Goal: Task Accomplishment & Management: Manage account settings

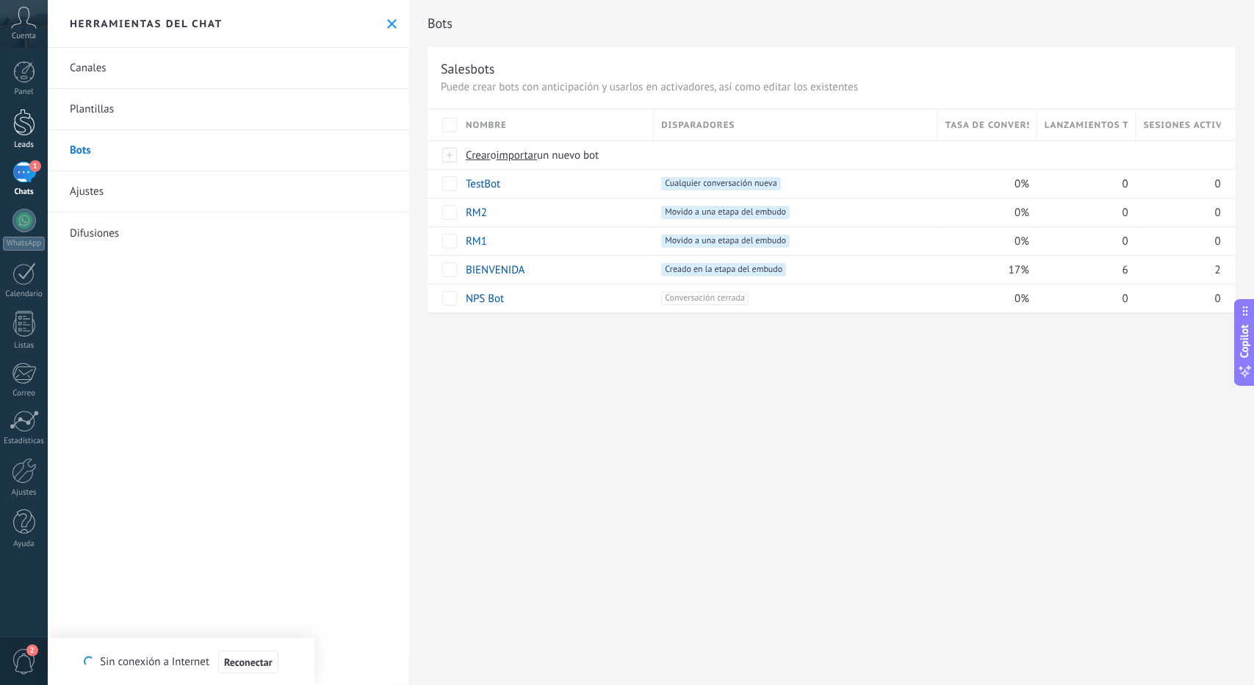
scroll to position [22, 0]
click at [26, 182] on div "1" at bounding box center [24, 172] width 24 height 21
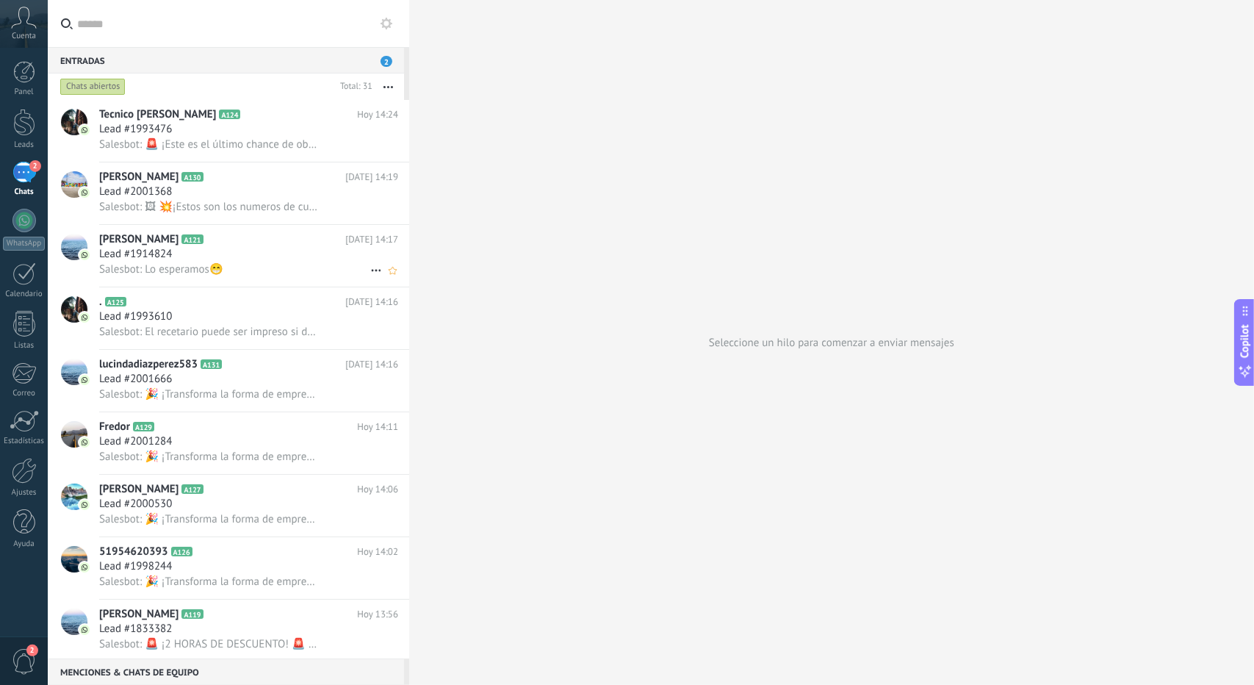
click at [201, 256] on div "Lead #1914824" at bounding box center [248, 254] width 299 height 15
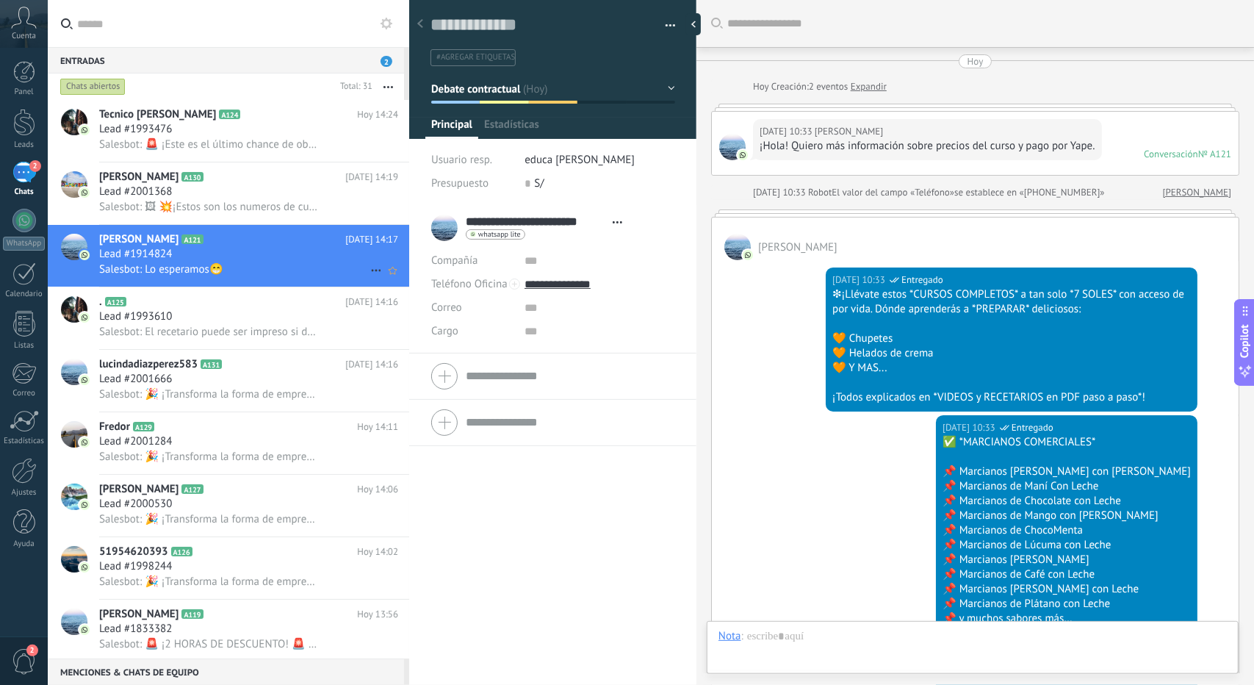
scroll to position [1170, 0]
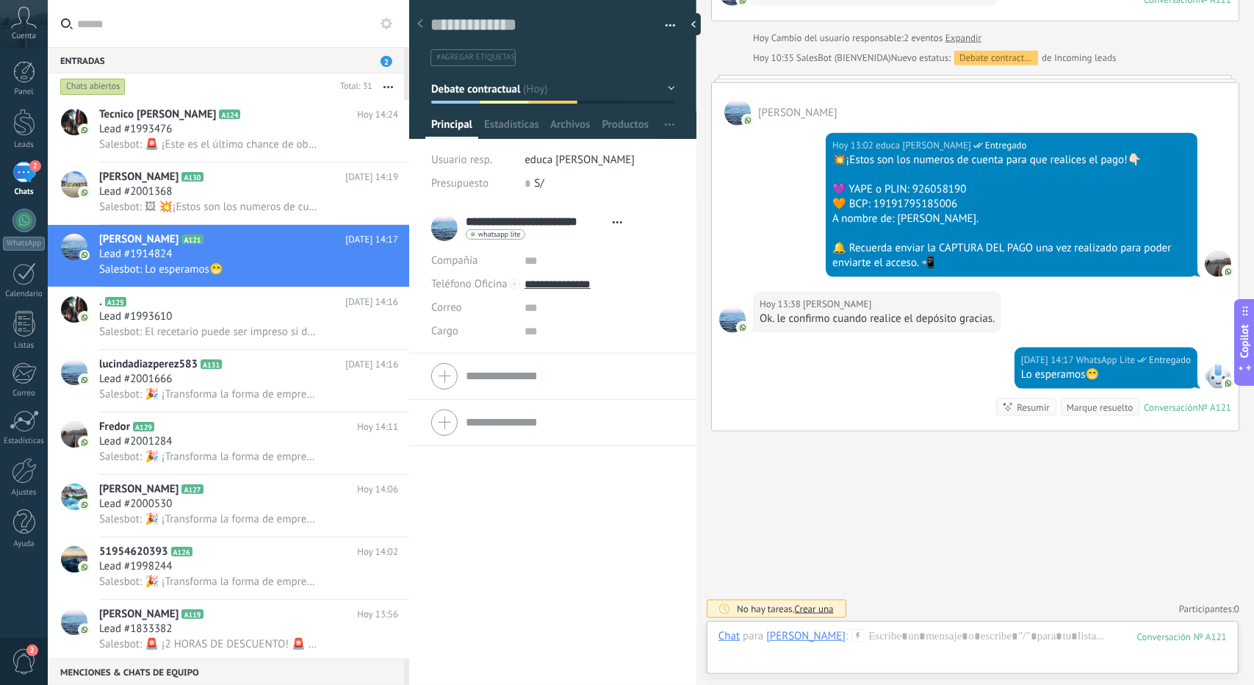
click at [481, 96] on button "Debate contractual" at bounding box center [553, 89] width 244 height 26
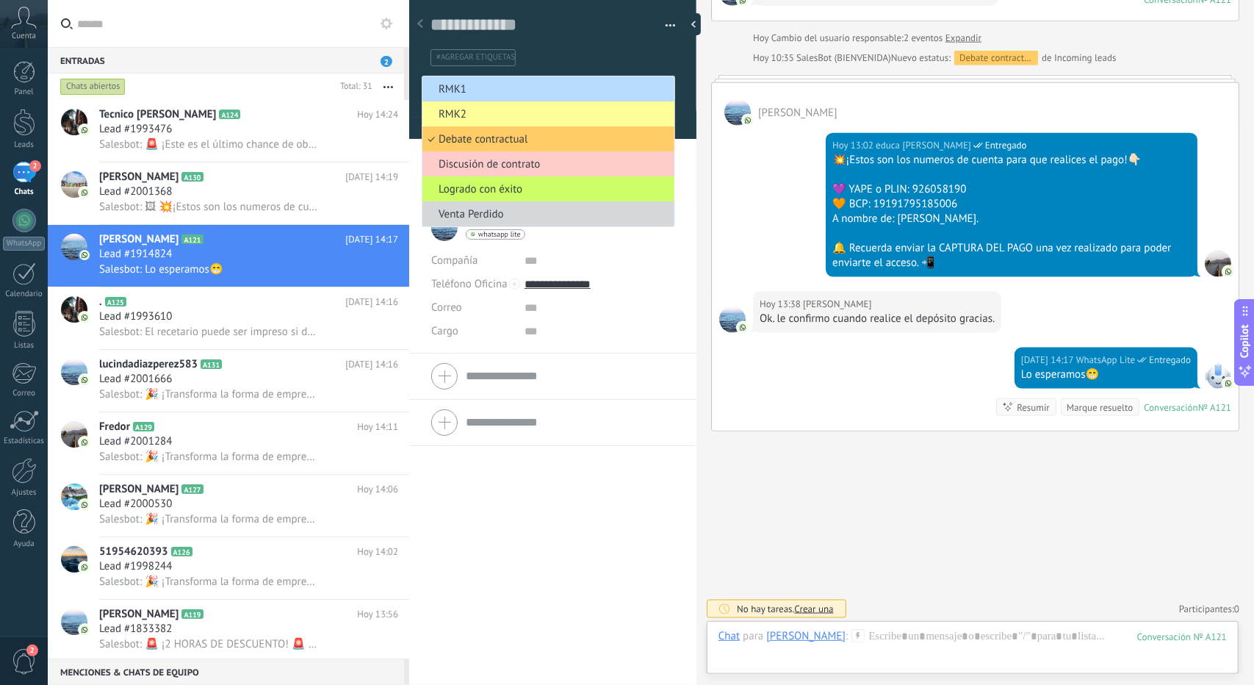
click at [498, 88] on span "RMK1" at bounding box center [547, 89] width 248 height 14
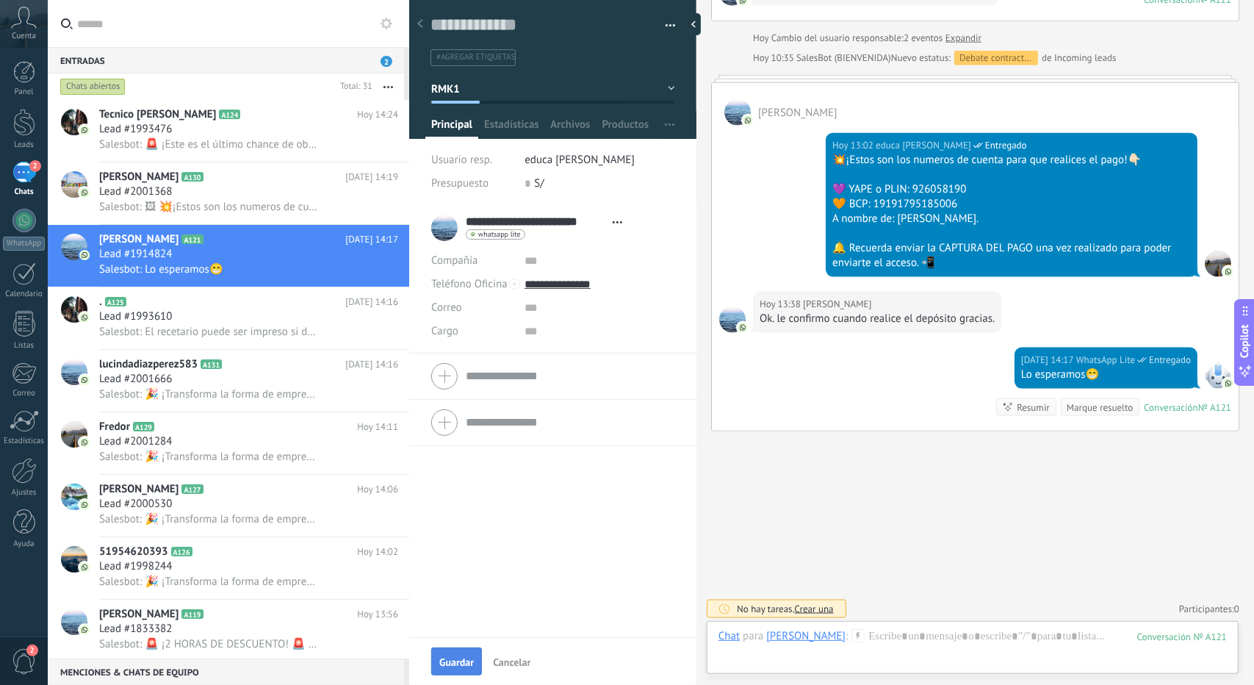
click at [455, 657] on span "Guardar" at bounding box center [456, 662] width 35 height 10
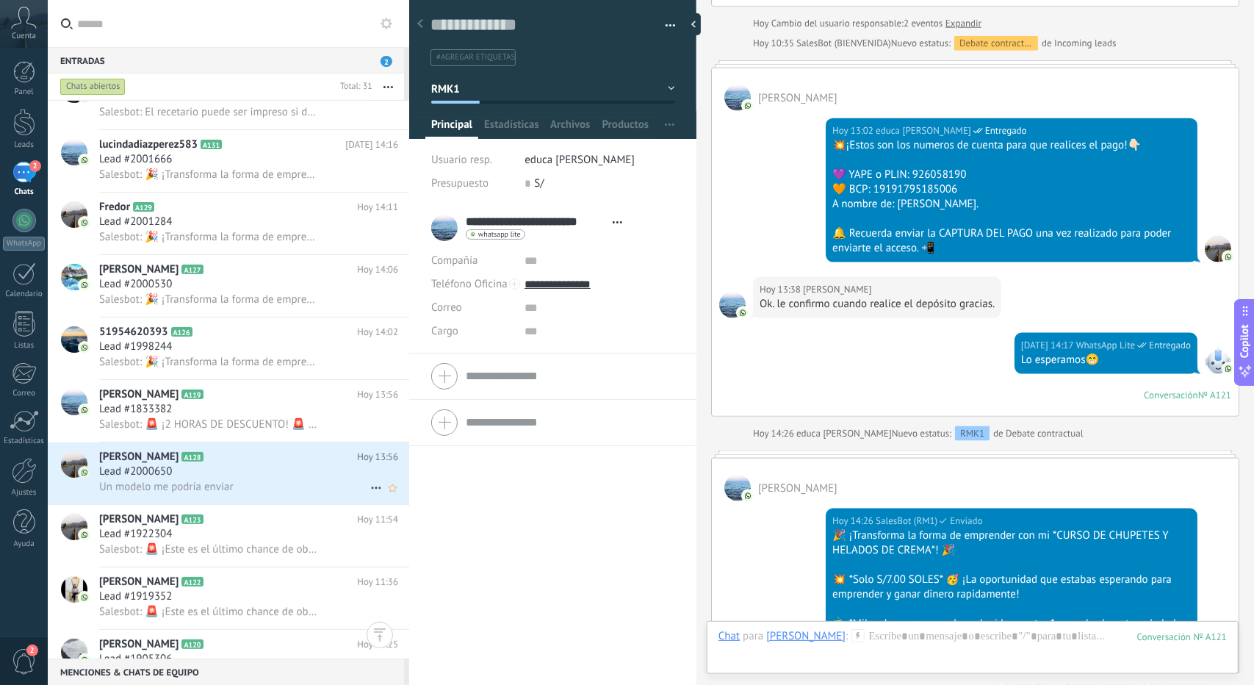
scroll to position [441, 0]
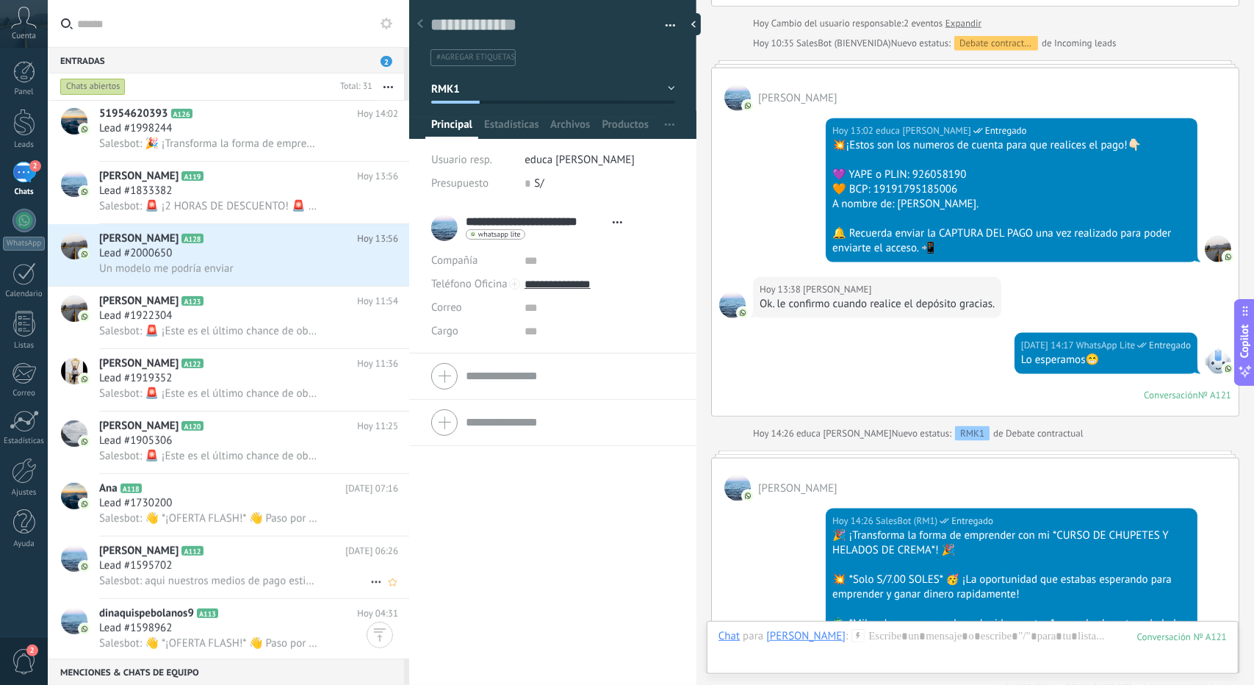
click at [229, 588] on span "Salesbot: aqui nuestros medios de pago estimado😁" at bounding box center [208, 581] width 218 height 14
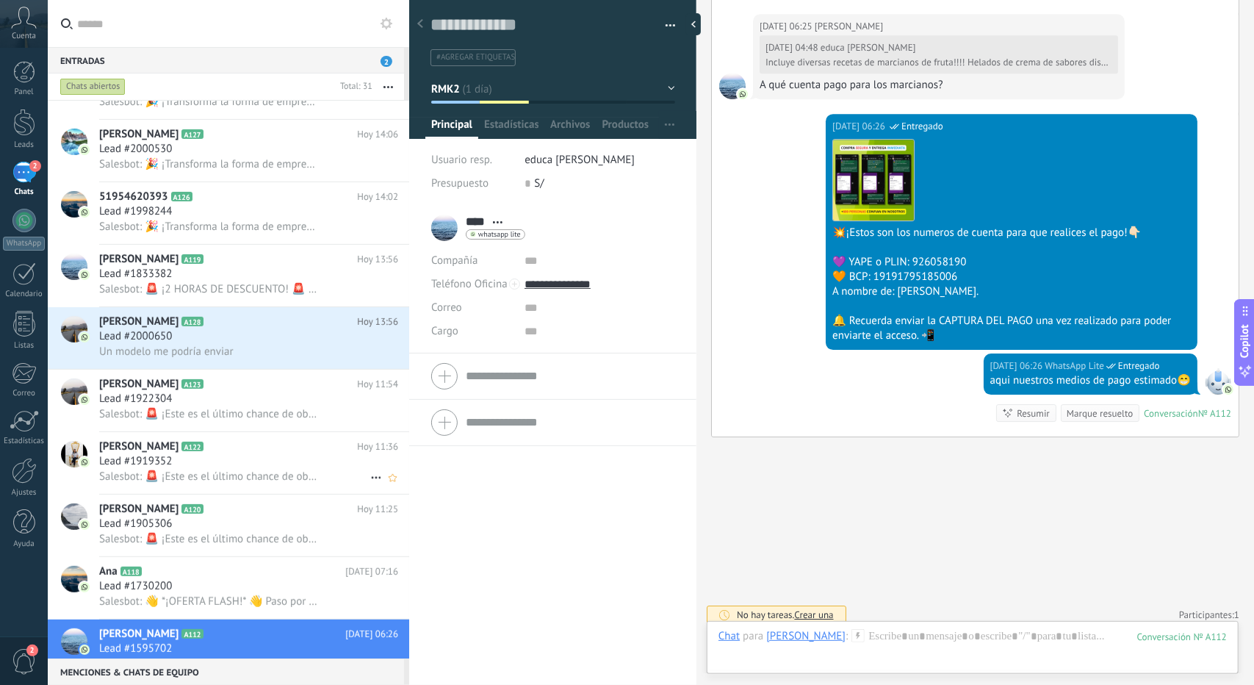
scroll to position [332, 0]
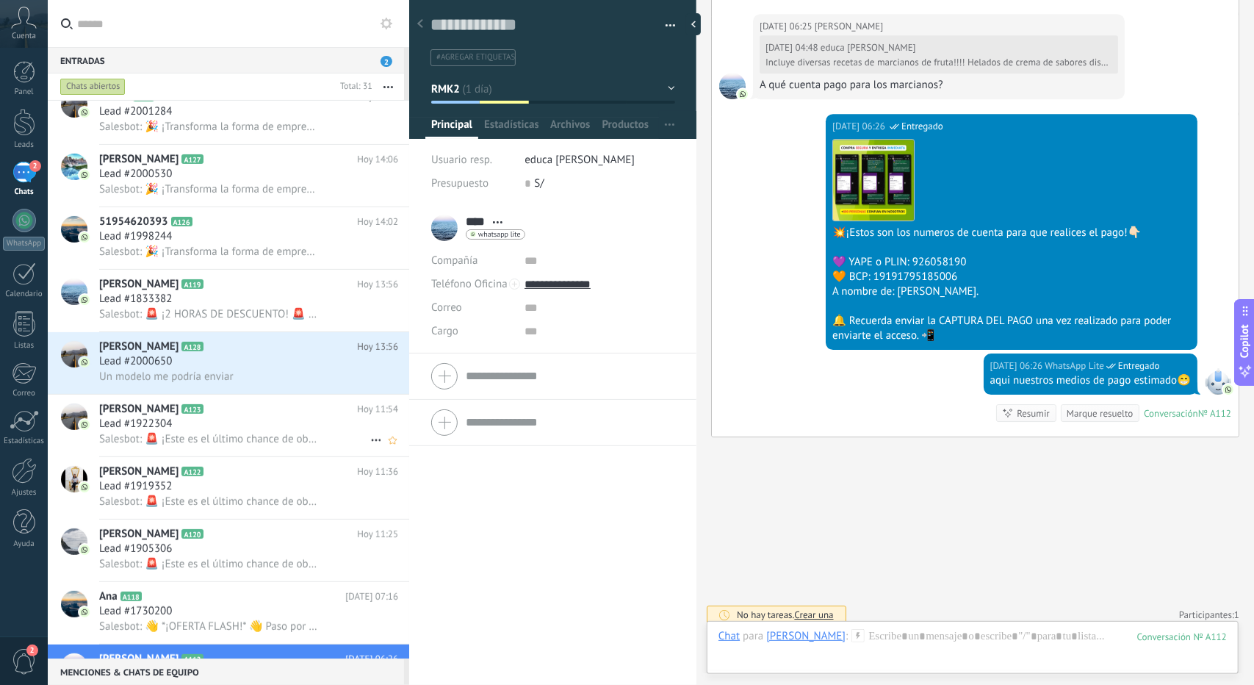
click at [252, 408] on h2 "[PERSON_NAME] A123" at bounding box center [228, 409] width 258 height 15
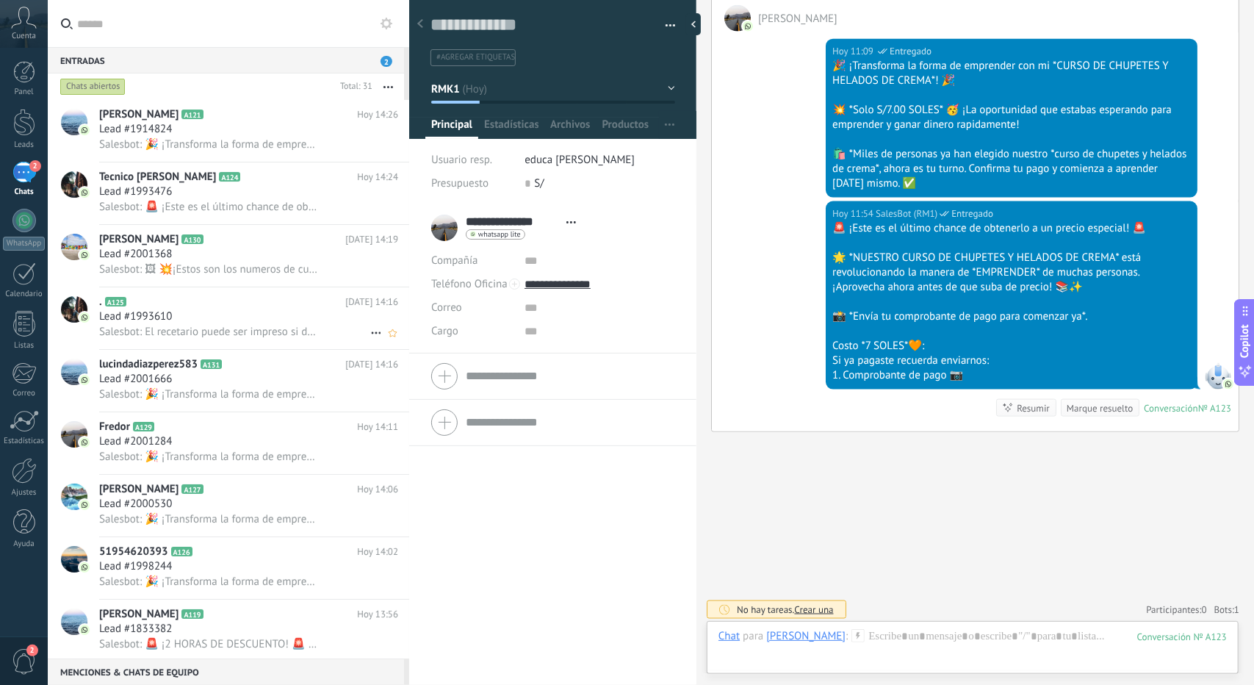
click at [254, 346] on div ". A125 [DATE] 14:16 Lead #1993610 Salesbot: El recetario puede ser impreso si d…" at bounding box center [254, 318] width 310 height 62
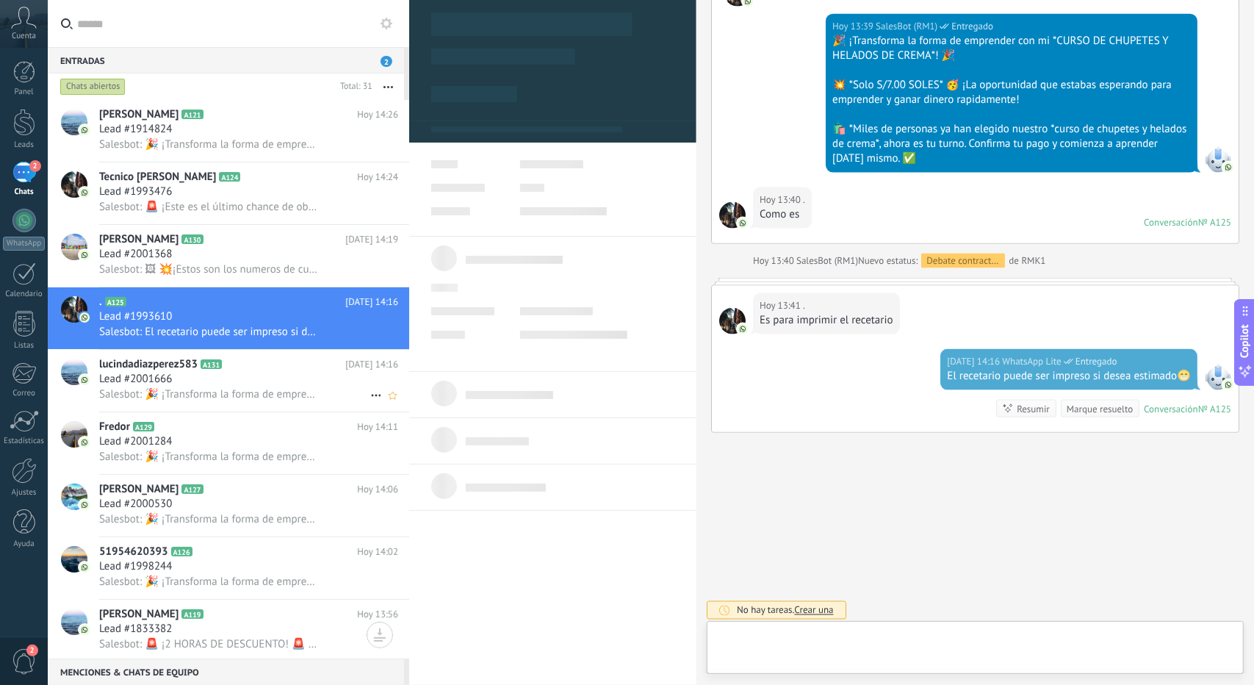
scroll to position [22, 0]
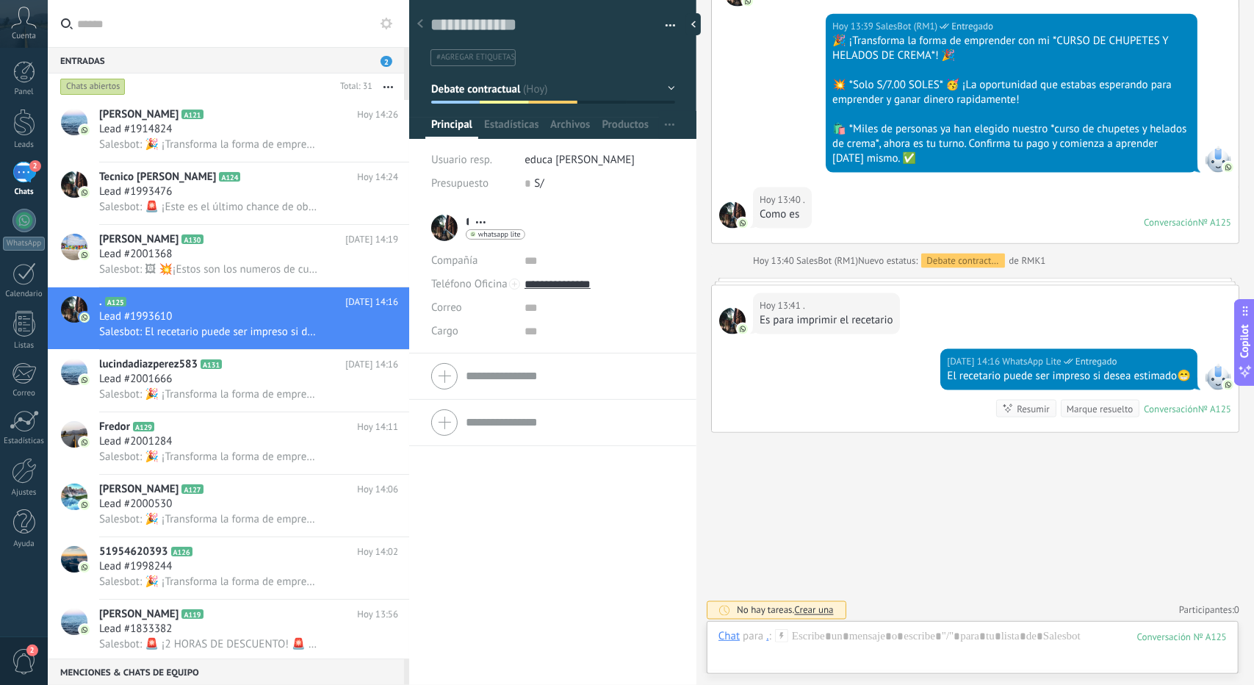
click at [520, 95] on button "Debate contractual" at bounding box center [553, 89] width 244 height 26
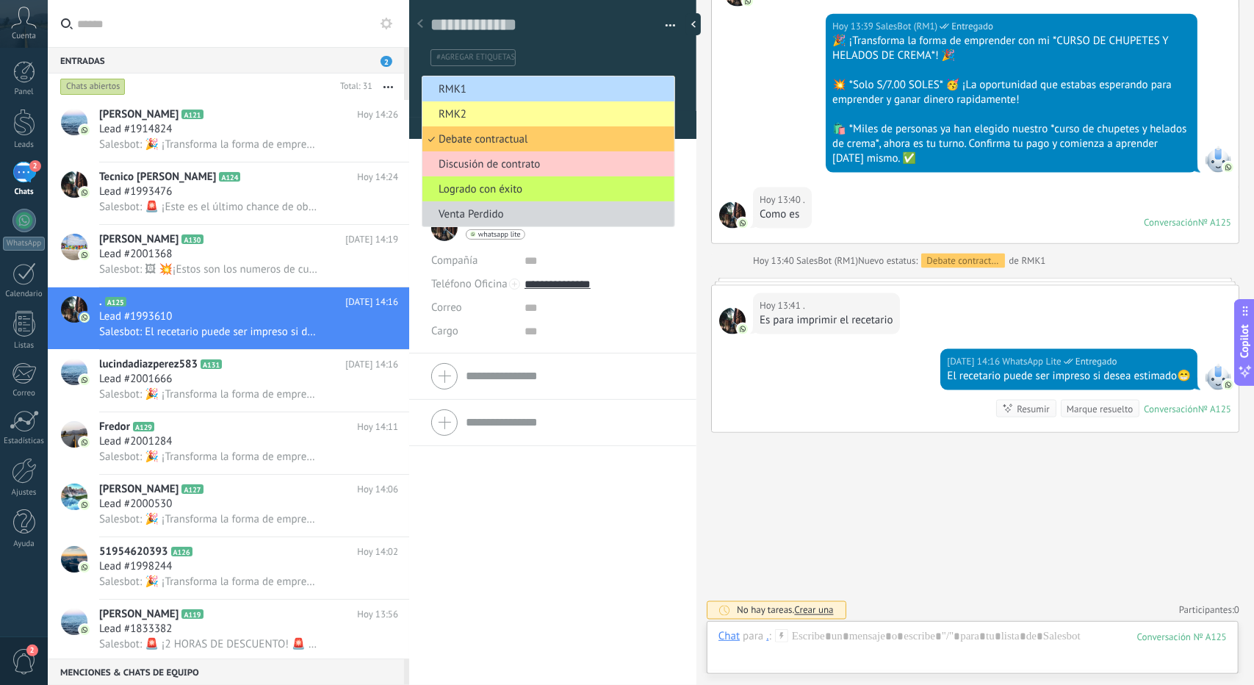
click at [513, 89] on span "RMK1" at bounding box center [547, 89] width 248 height 14
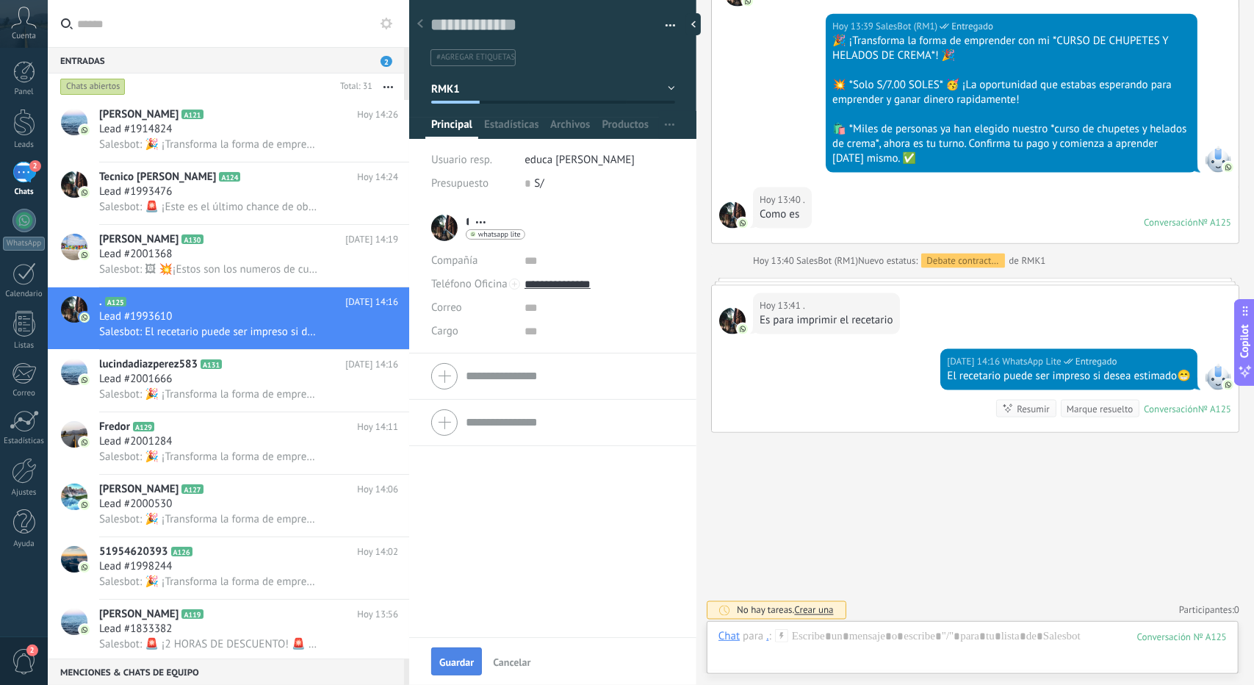
click at [456, 657] on span "Guardar" at bounding box center [456, 662] width 35 height 10
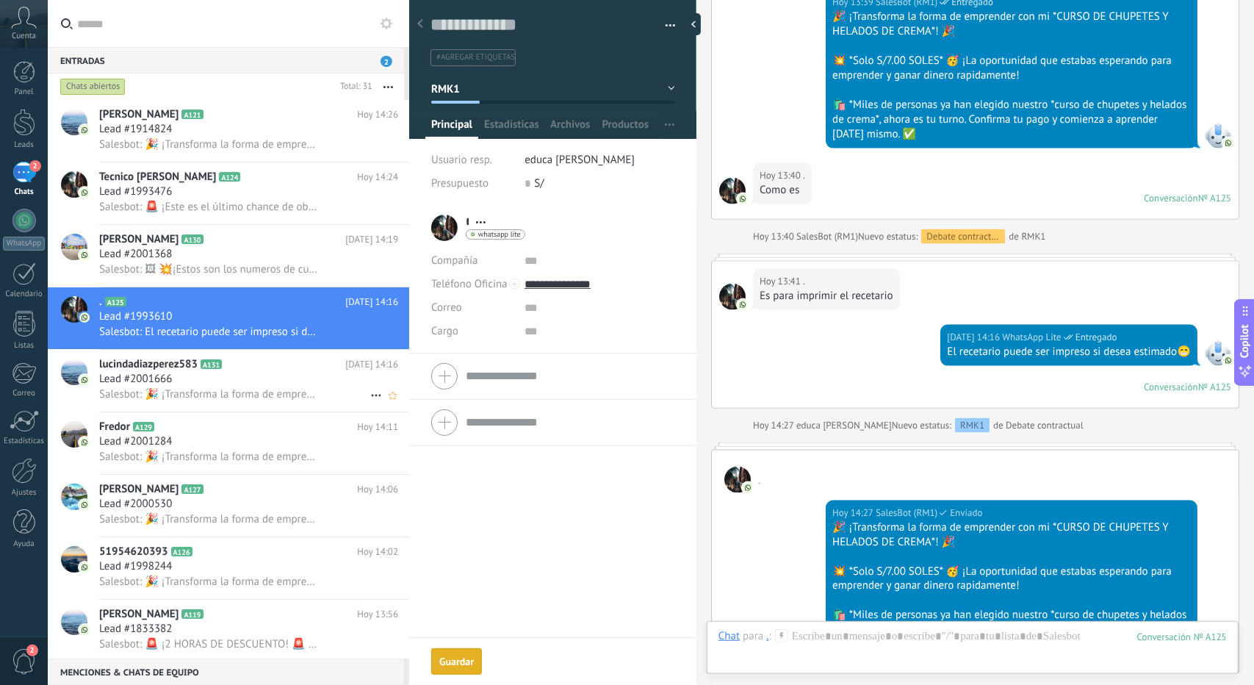
scroll to position [1286, 0]
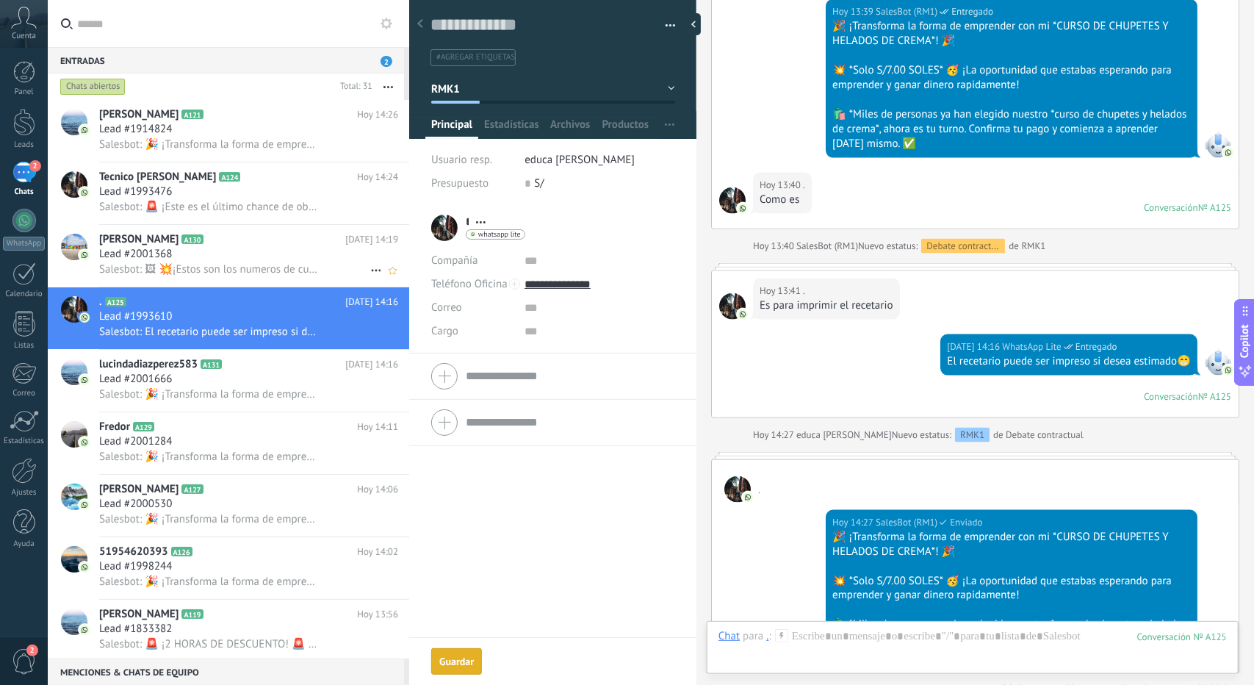
click at [262, 250] on div "Lead #2001368" at bounding box center [248, 254] width 299 height 15
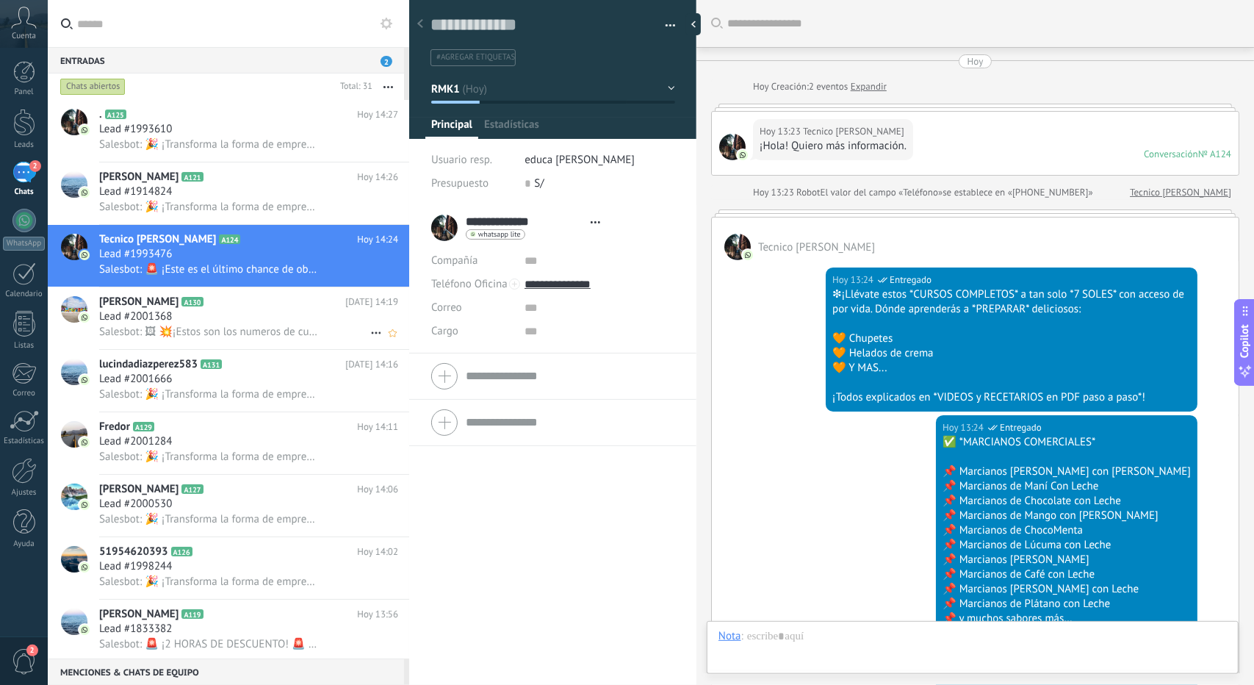
scroll to position [1217, 0]
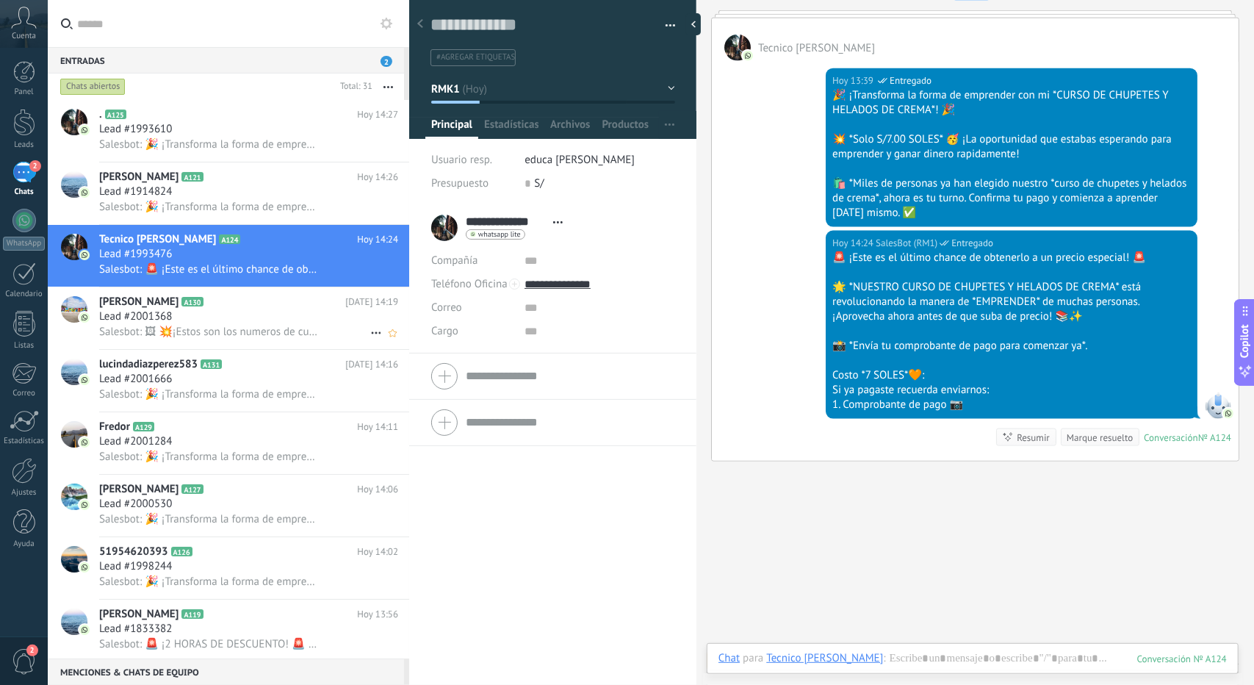
click at [261, 304] on h2 "[PERSON_NAME] A130" at bounding box center [222, 302] width 246 height 15
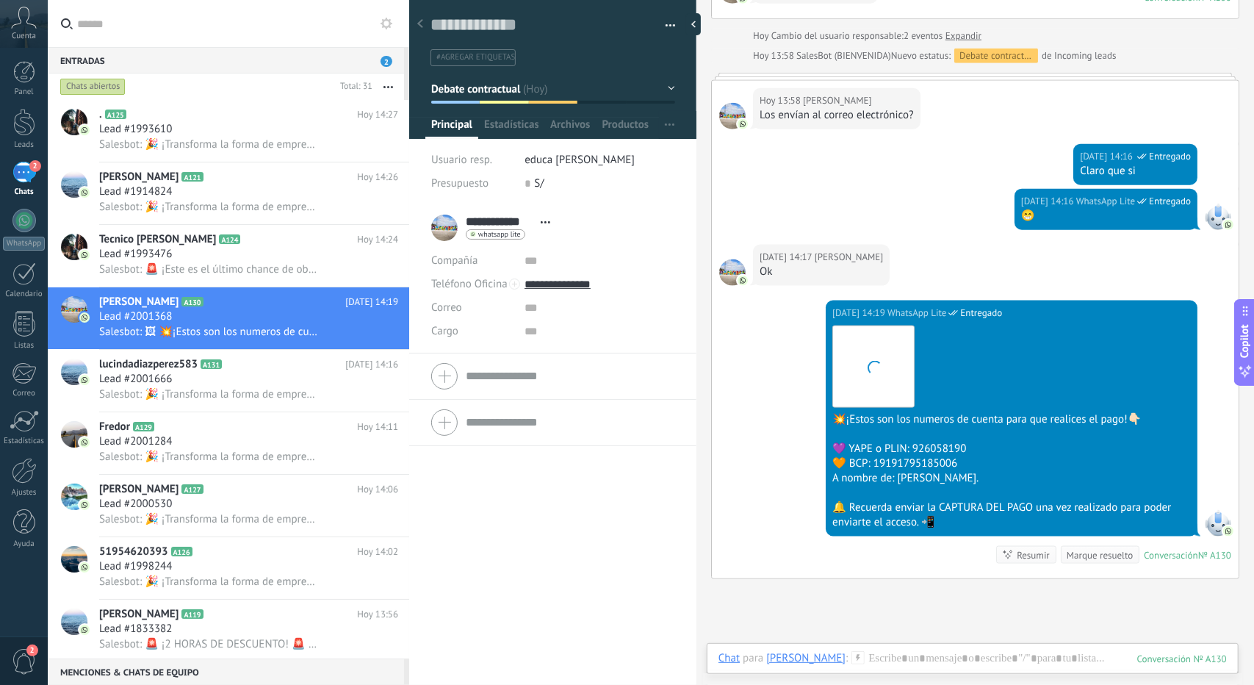
scroll to position [1119, 0]
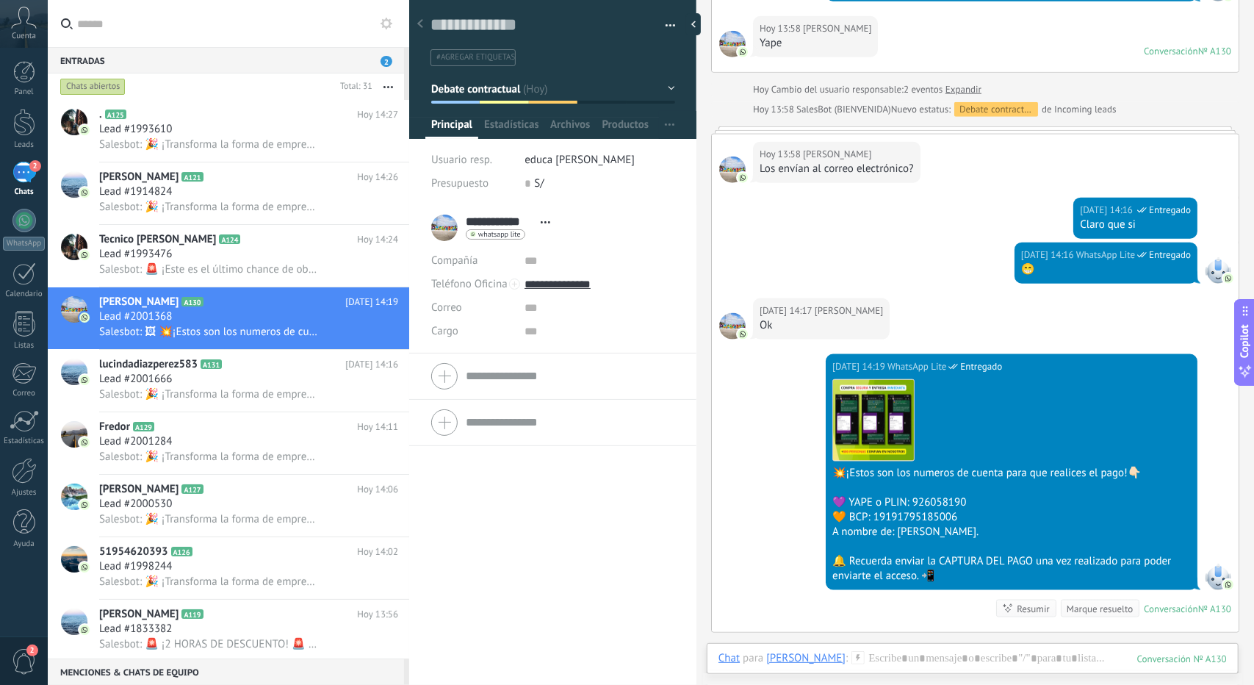
click at [524, 85] on button "Debate contractual" at bounding box center [553, 89] width 244 height 26
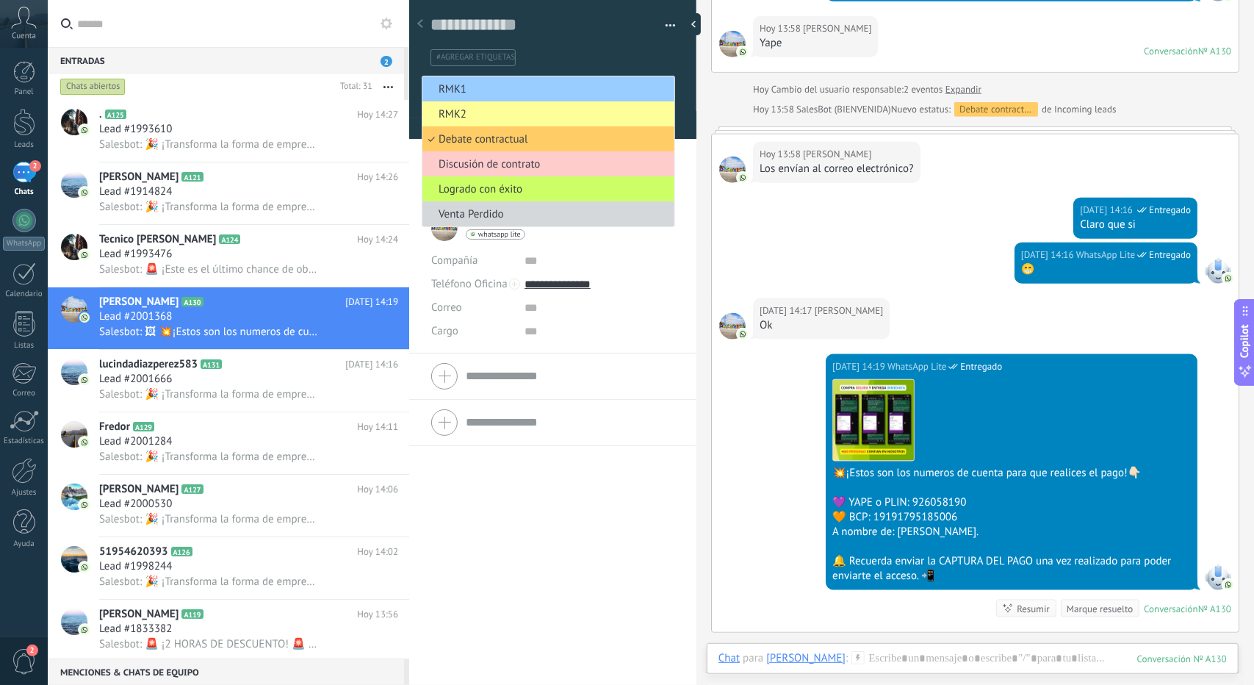
click at [524, 85] on span "RMK1" at bounding box center [547, 89] width 248 height 14
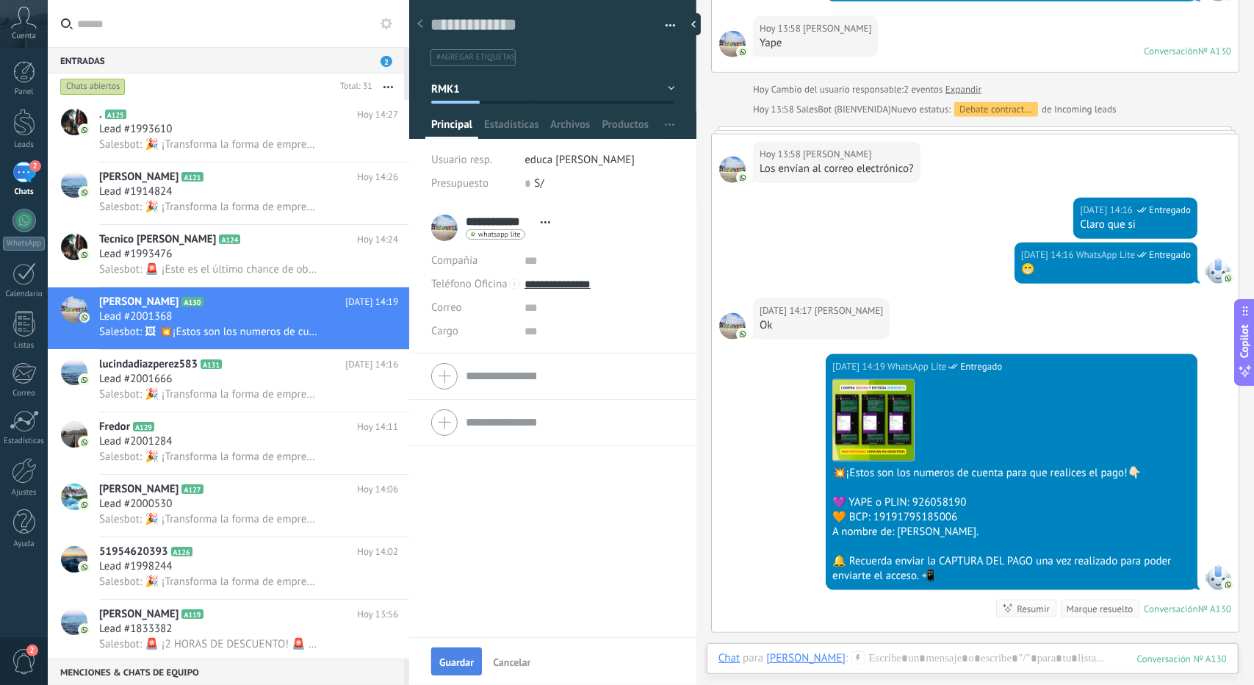
click at [467, 649] on button "Guardar" at bounding box center [456, 661] width 51 height 28
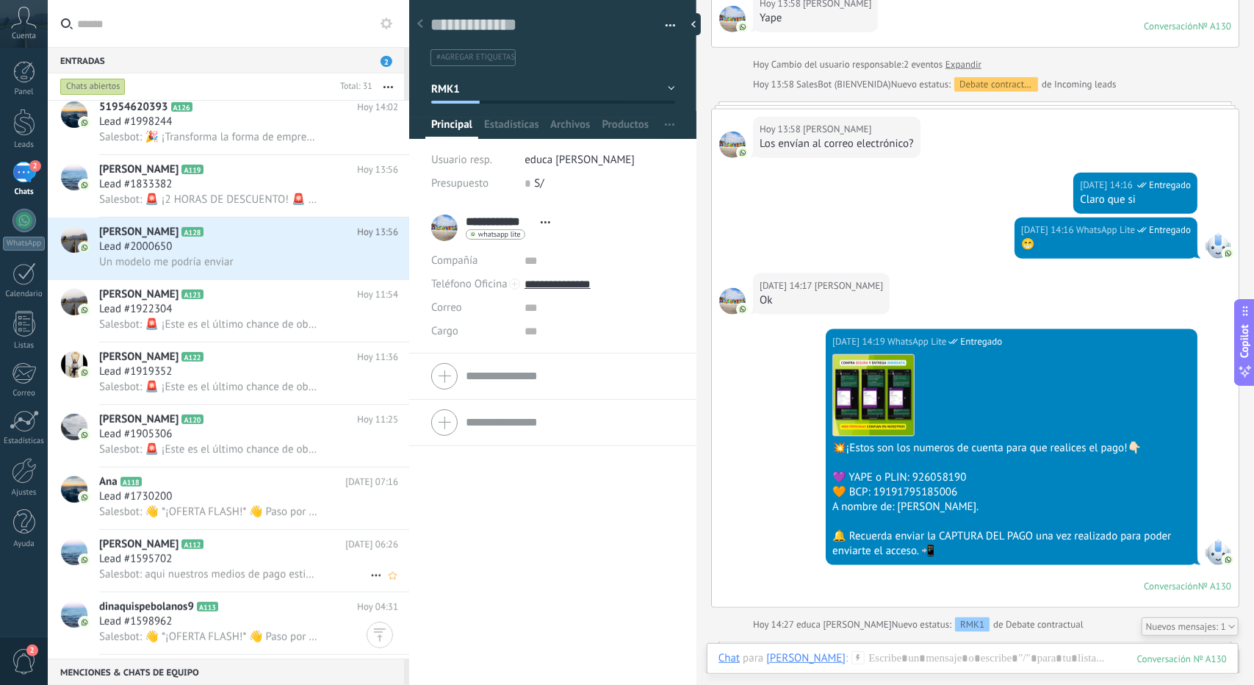
scroll to position [441, 0]
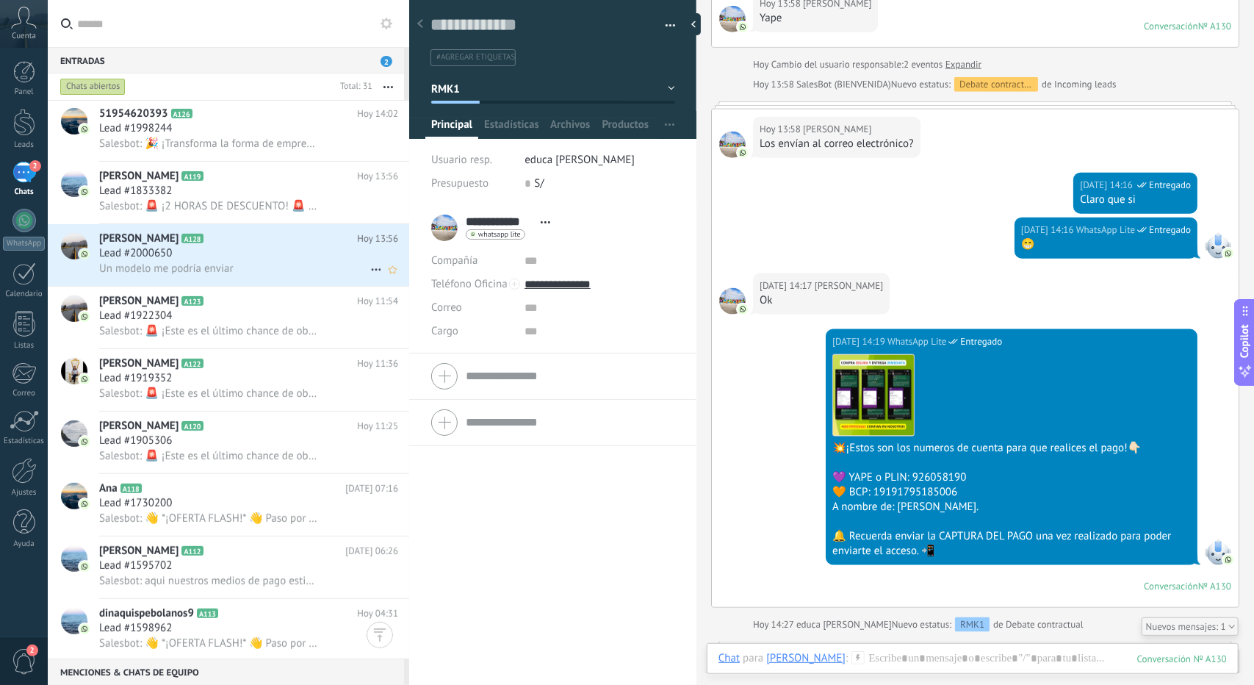
click at [193, 281] on div "[PERSON_NAME] A128 [DATE] 13:56 Lead #2000650 Un modelo me podría enviar" at bounding box center [254, 255] width 310 height 62
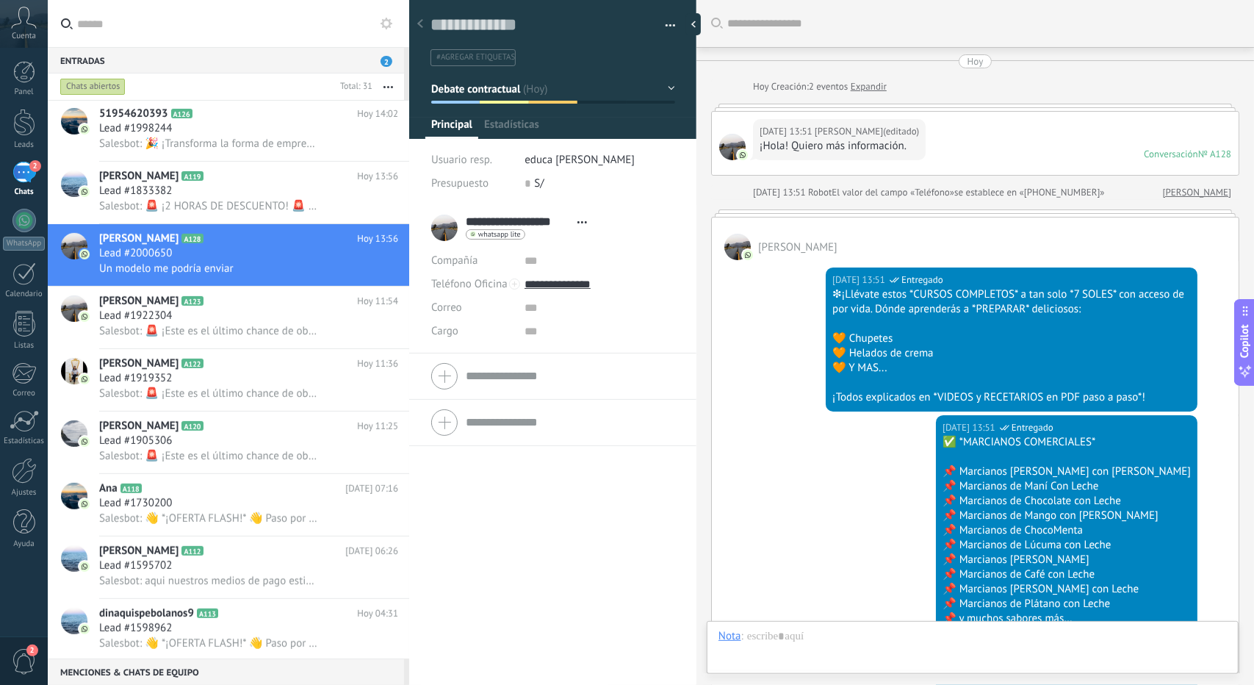
scroll to position [805, 0]
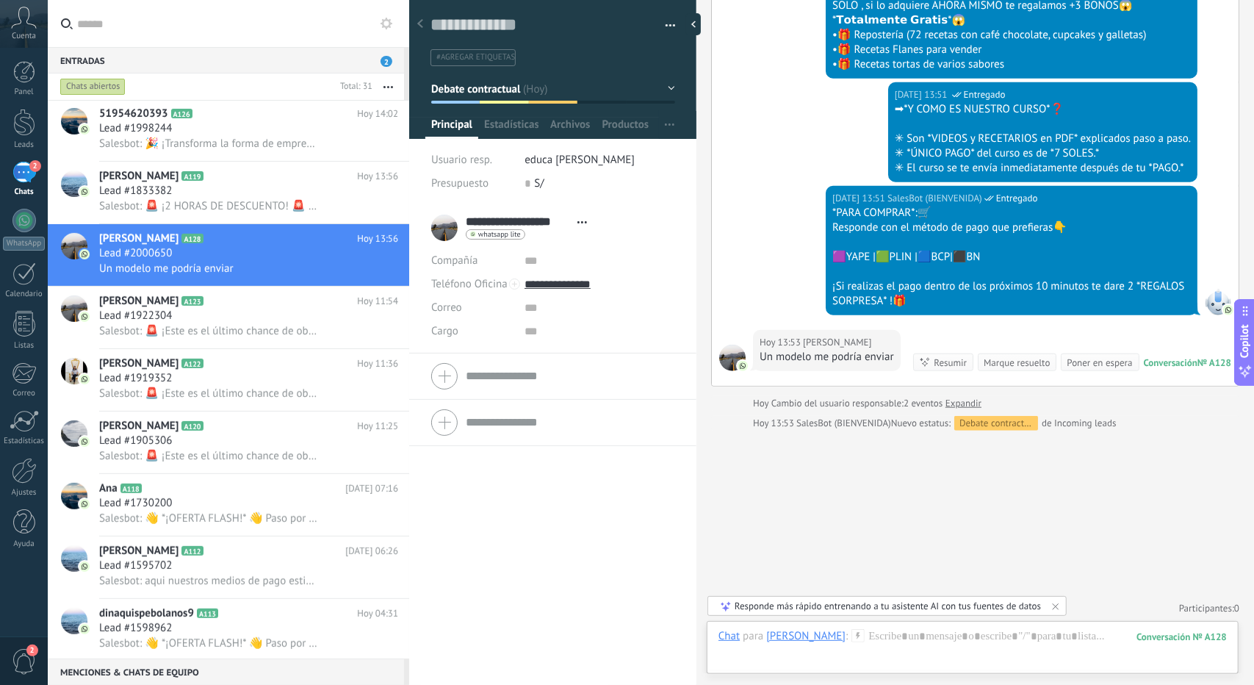
drag, startPoint x: 860, startPoint y: 501, endPoint x: 848, endPoint y: 503, distance: 12.0
drag, startPoint x: 848, startPoint y: 503, endPoint x: 817, endPoint y: 506, distance: 30.9
drag, startPoint x: 817, startPoint y: 506, endPoint x: 810, endPoint y: 503, distance: 8.2
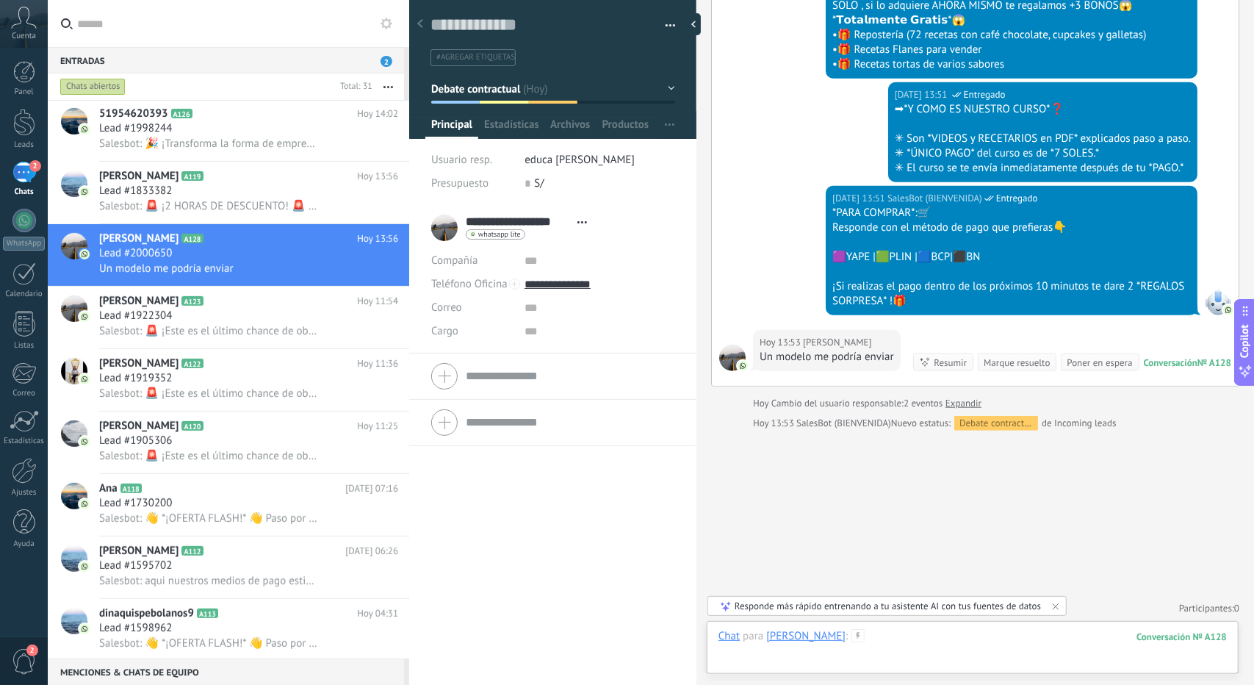
click at [920, 649] on div at bounding box center [973, 651] width 509 height 44
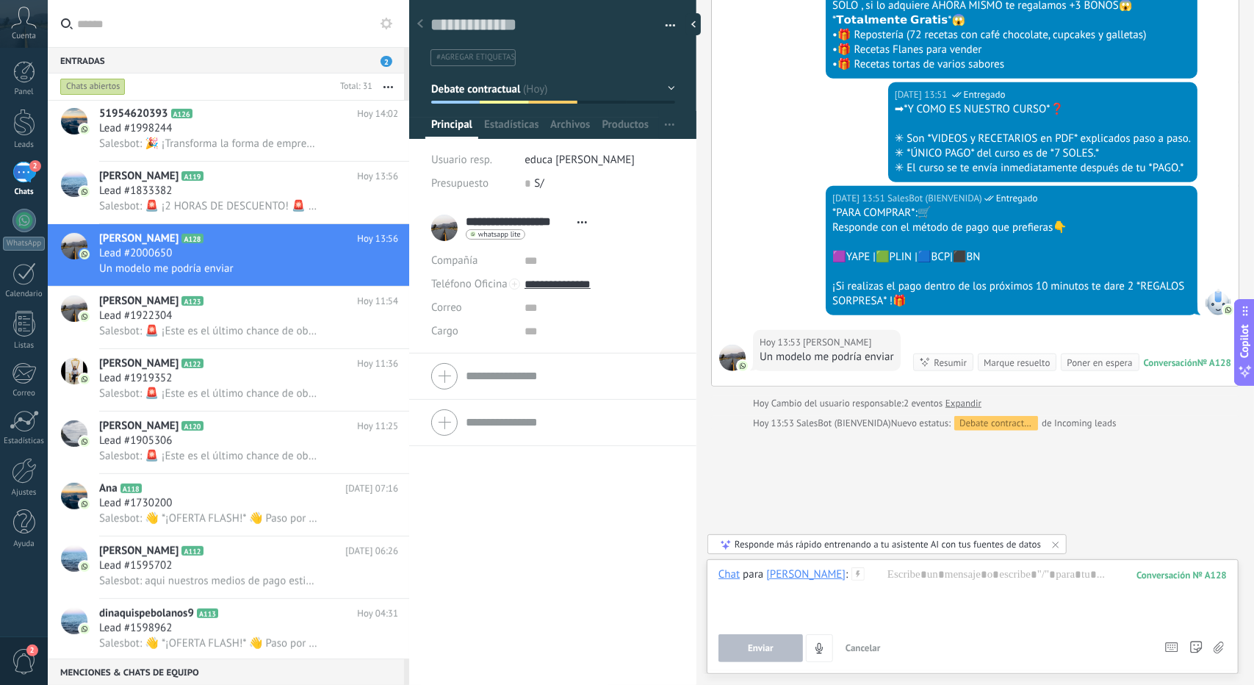
click at [550, 82] on button "Debate contractual" at bounding box center [553, 89] width 244 height 26
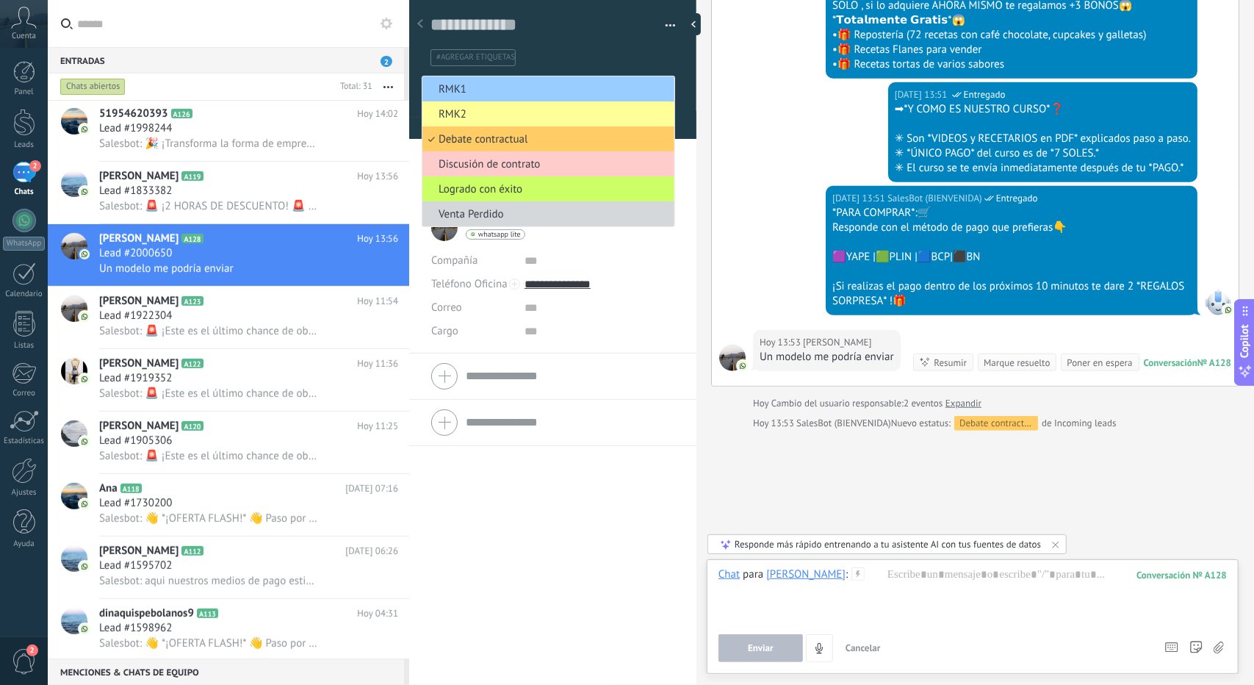
click at [514, 85] on span "RMK1" at bounding box center [547, 89] width 248 height 14
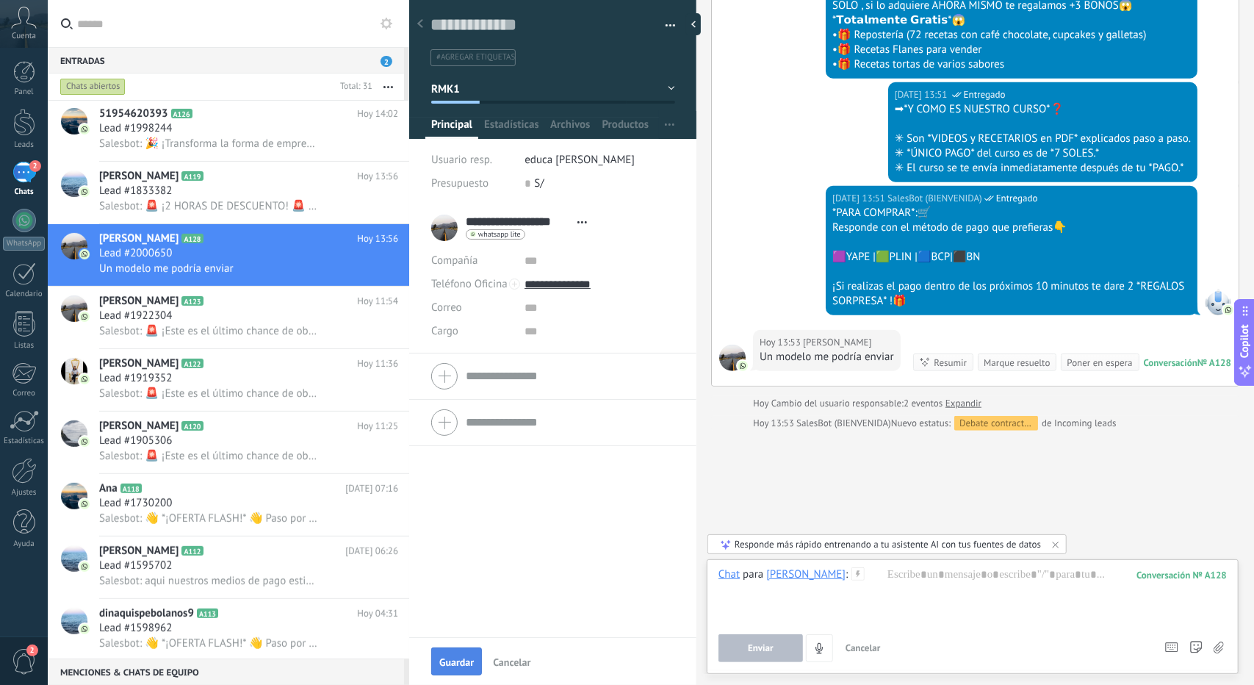
click at [465, 657] on span "Guardar" at bounding box center [456, 662] width 35 height 10
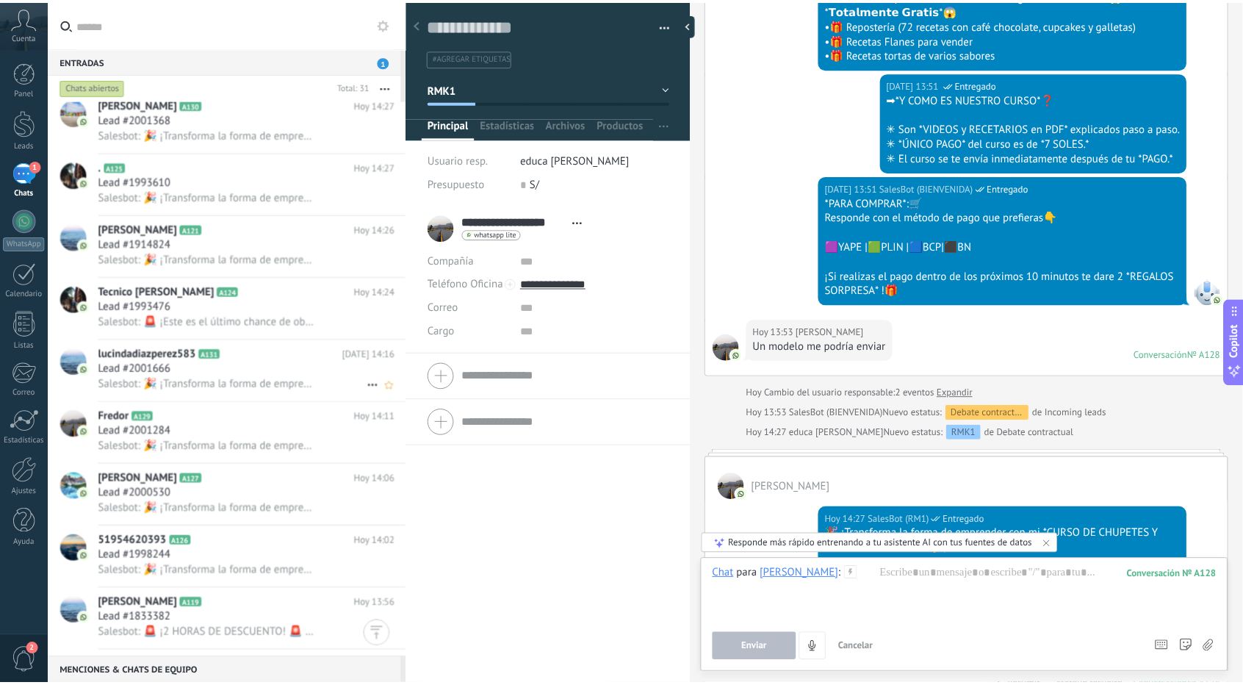
scroll to position [0, 0]
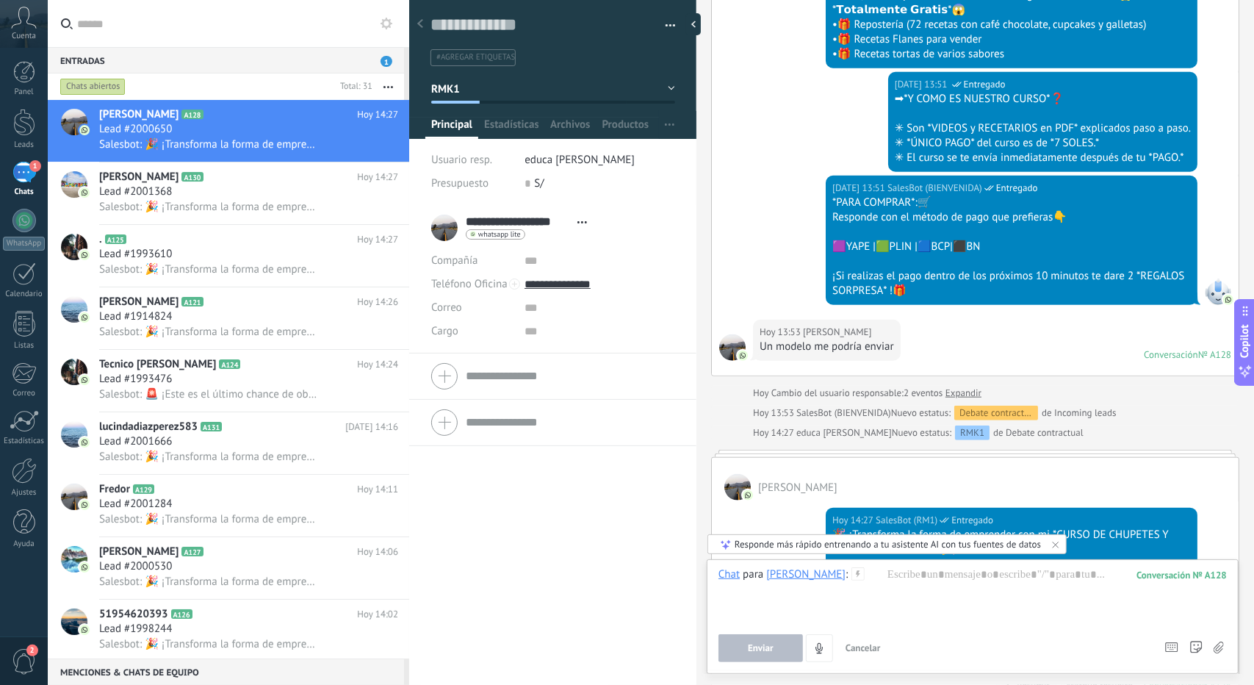
click at [21, 14] on icon at bounding box center [24, 18] width 26 height 22
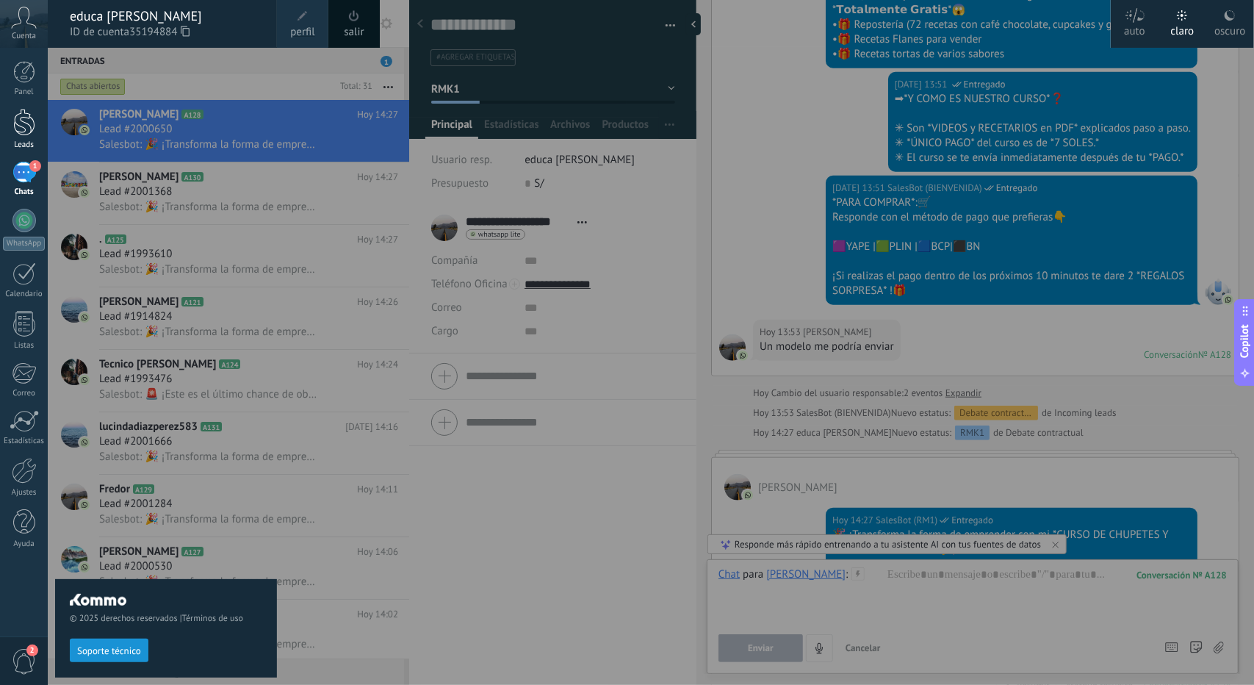
click at [22, 134] on div at bounding box center [24, 122] width 22 height 27
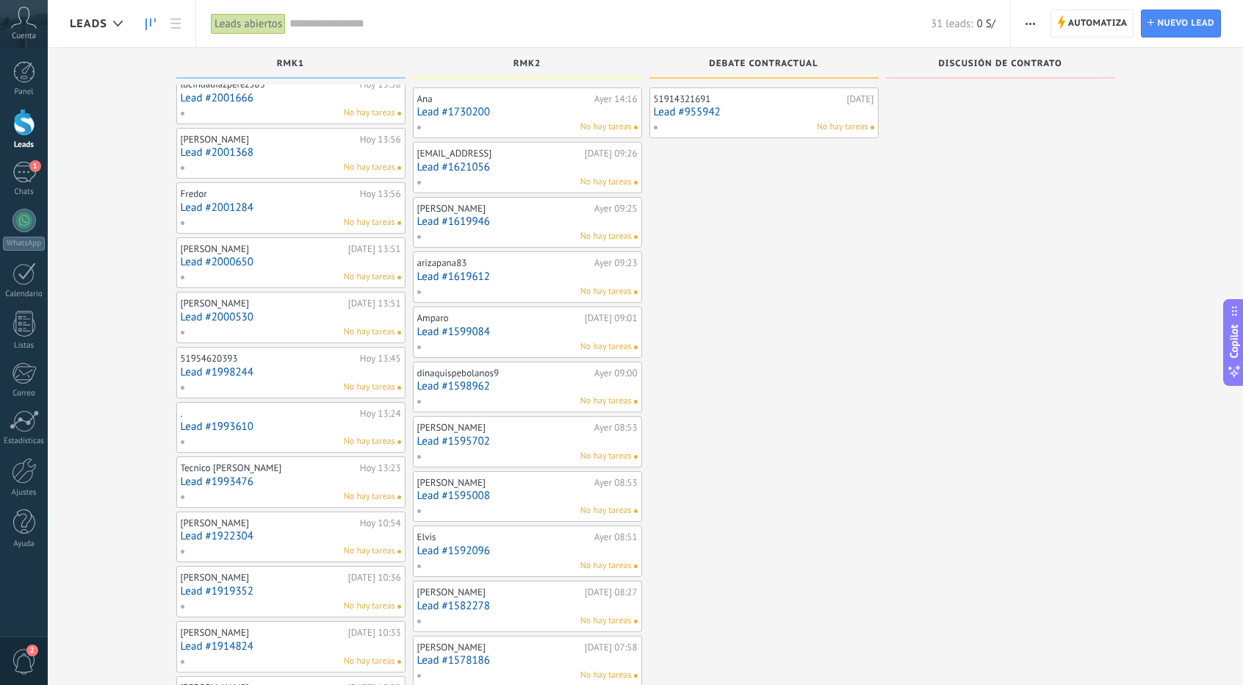
scroll to position [73, 0]
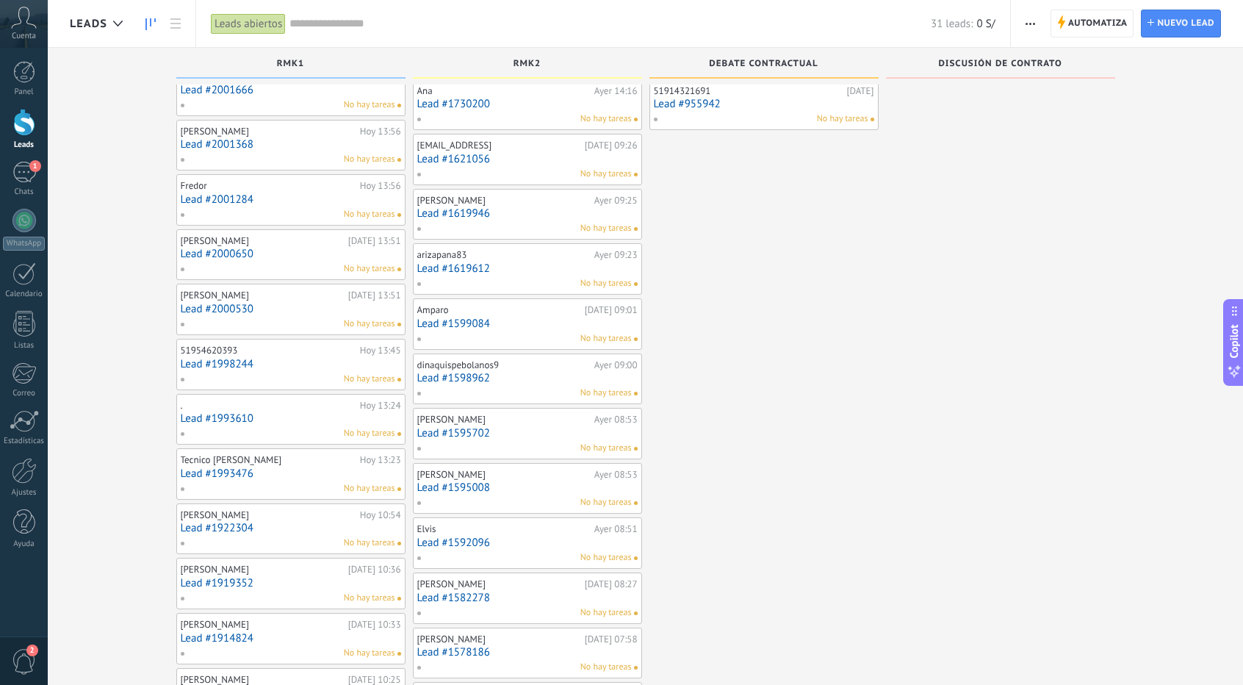
click at [325, 330] on div "[PERSON_NAME][DATE] 13:51 Lead #2000530 No hay tareas" at bounding box center [290, 309] width 229 height 51
click at [3, 188] on div "Chats" at bounding box center [24, 192] width 43 height 10
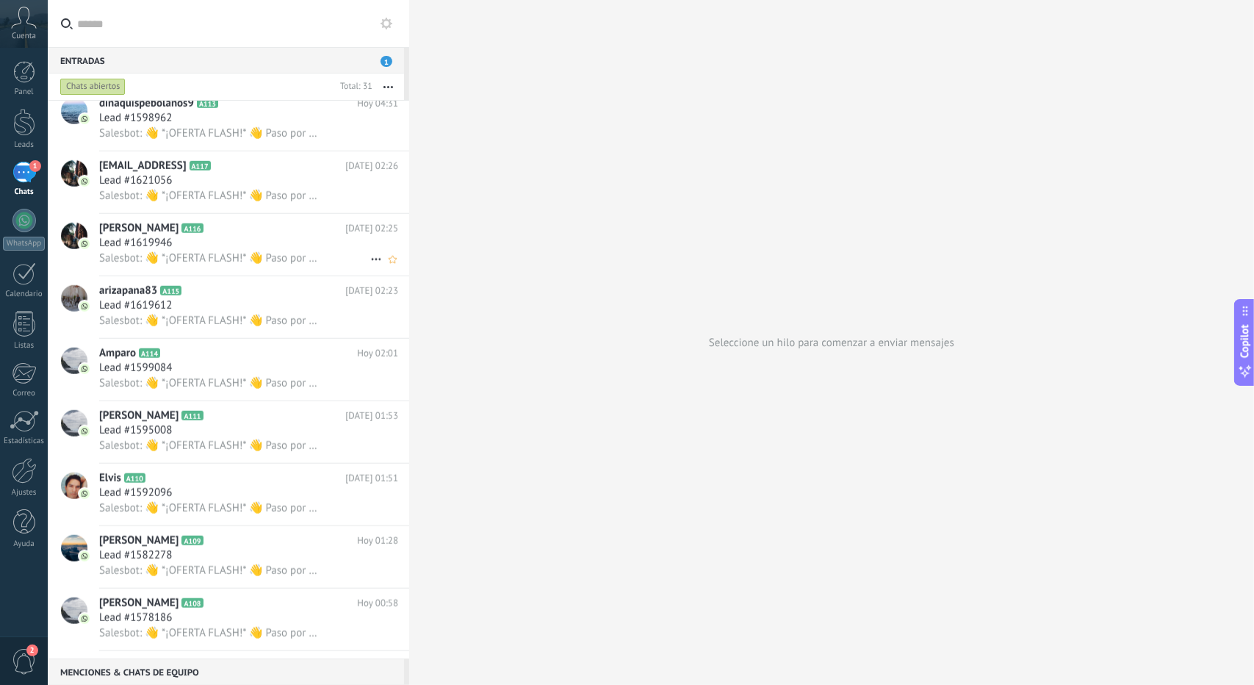
scroll to position [661, 0]
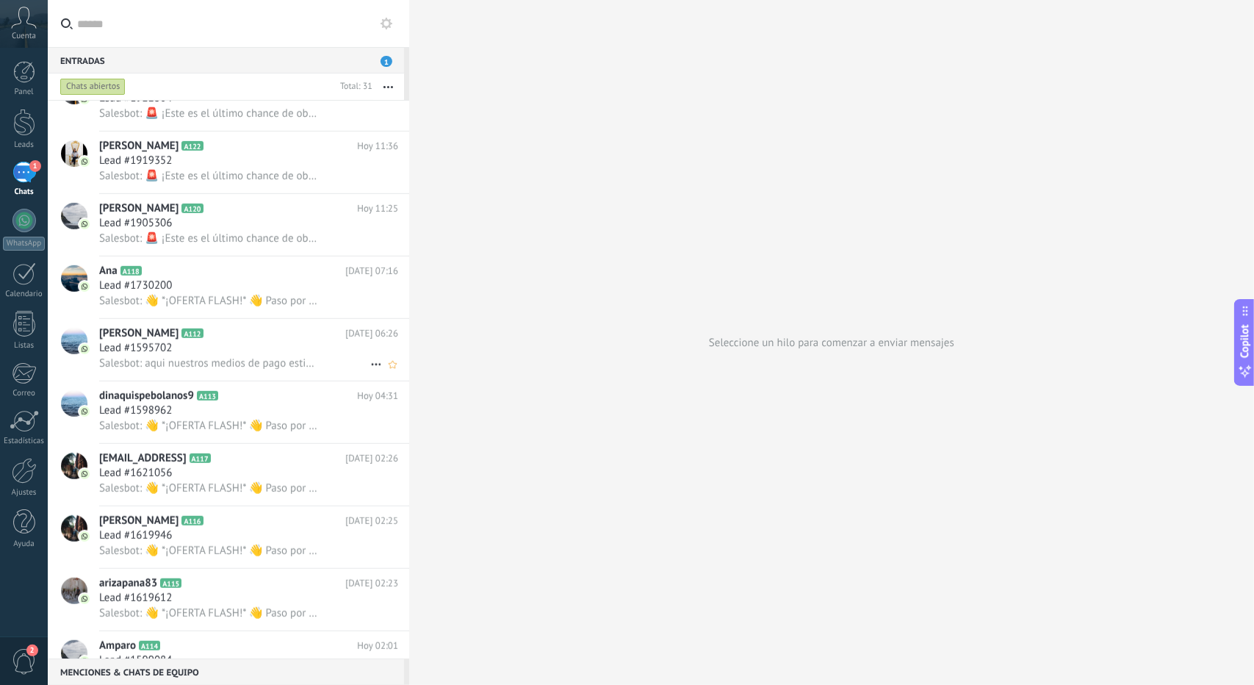
click at [176, 376] on div "[PERSON_NAME] A112 [DATE] 06:26 Lead #1595702 Salesbot: aqui nuestros medios de…" at bounding box center [254, 350] width 310 height 62
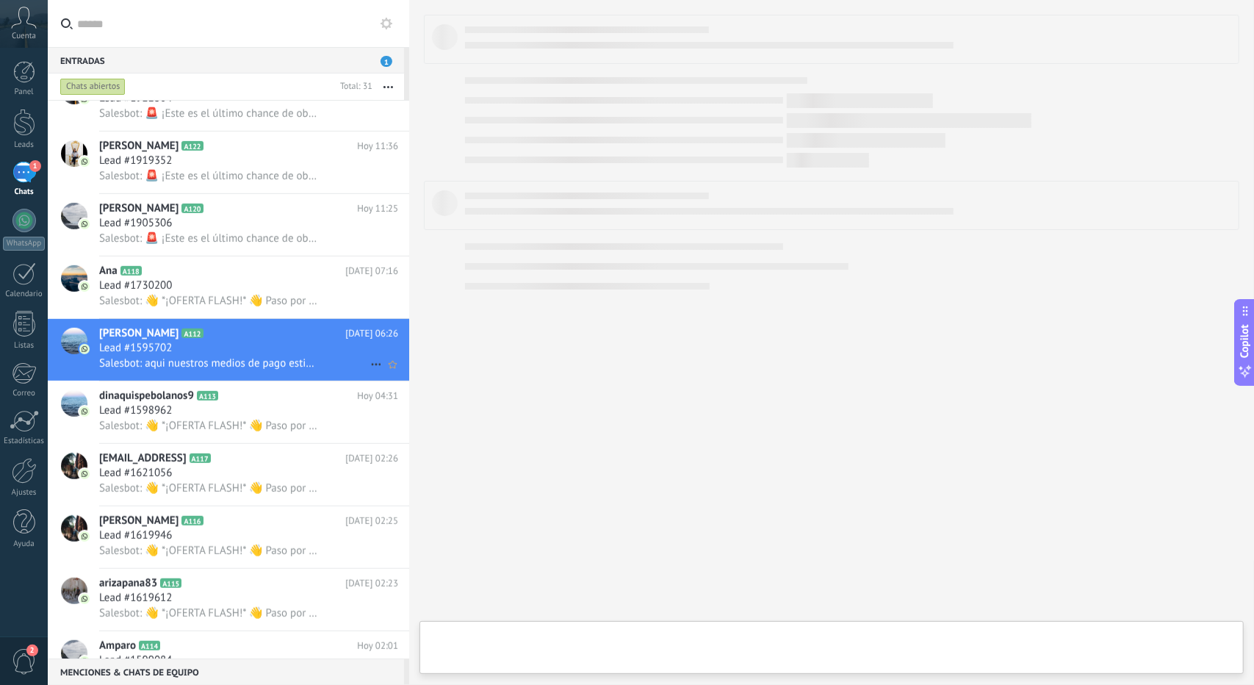
type textarea "**********"
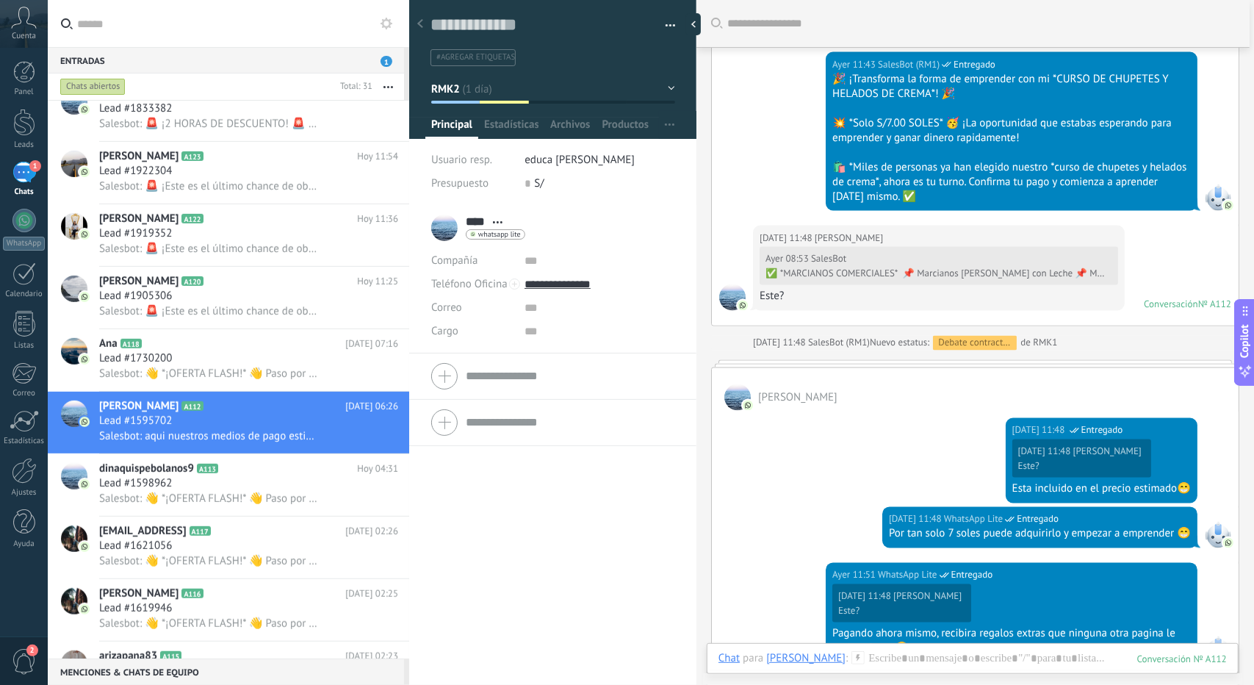
scroll to position [1596, 0]
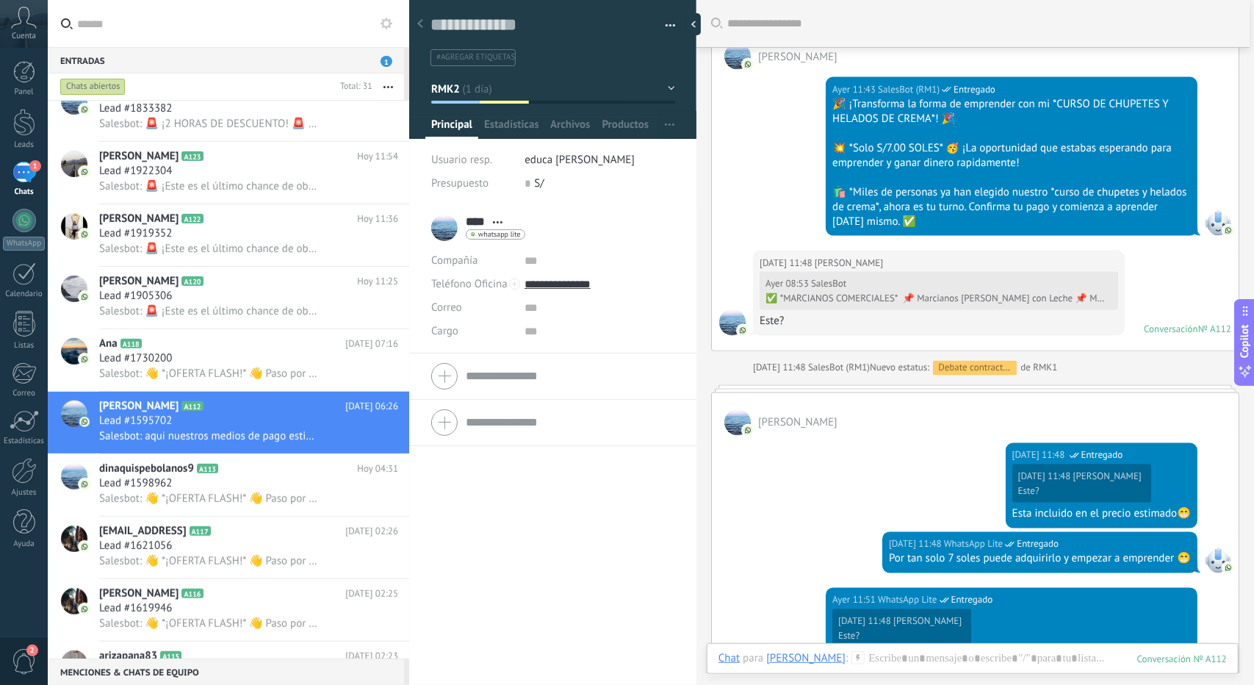
click at [469, 93] on button "RMK2" at bounding box center [553, 89] width 244 height 26
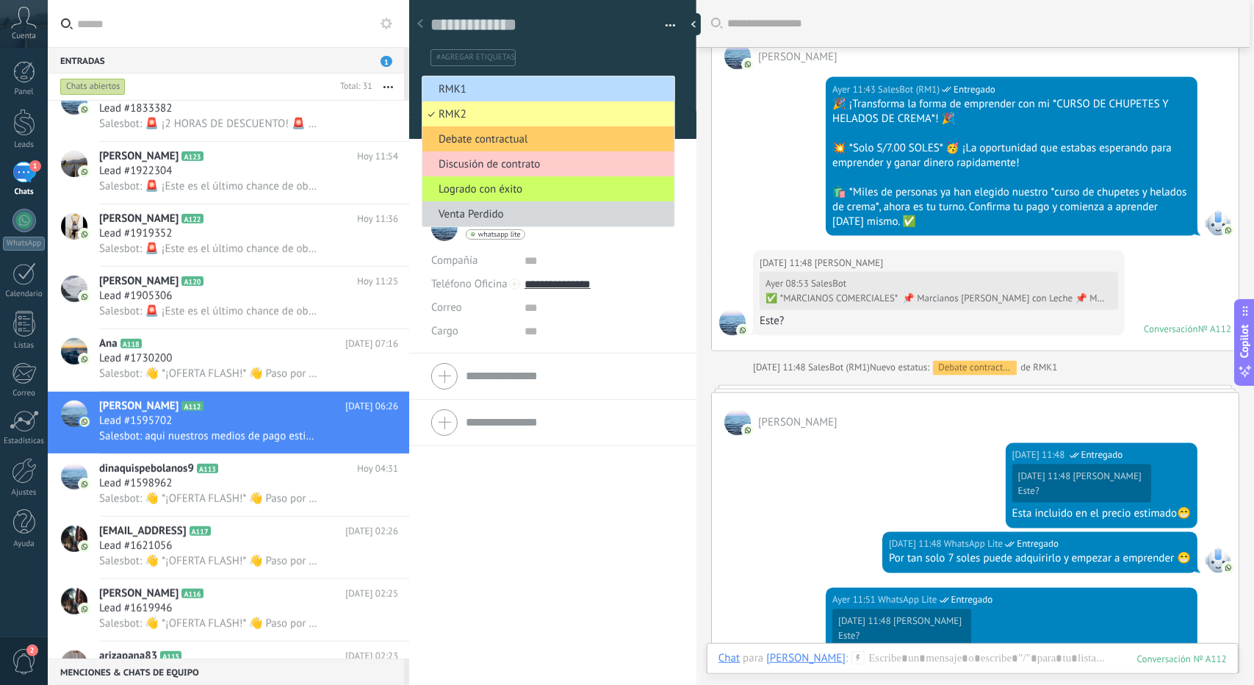
click at [470, 93] on span "RMK1" at bounding box center [547, 89] width 248 height 14
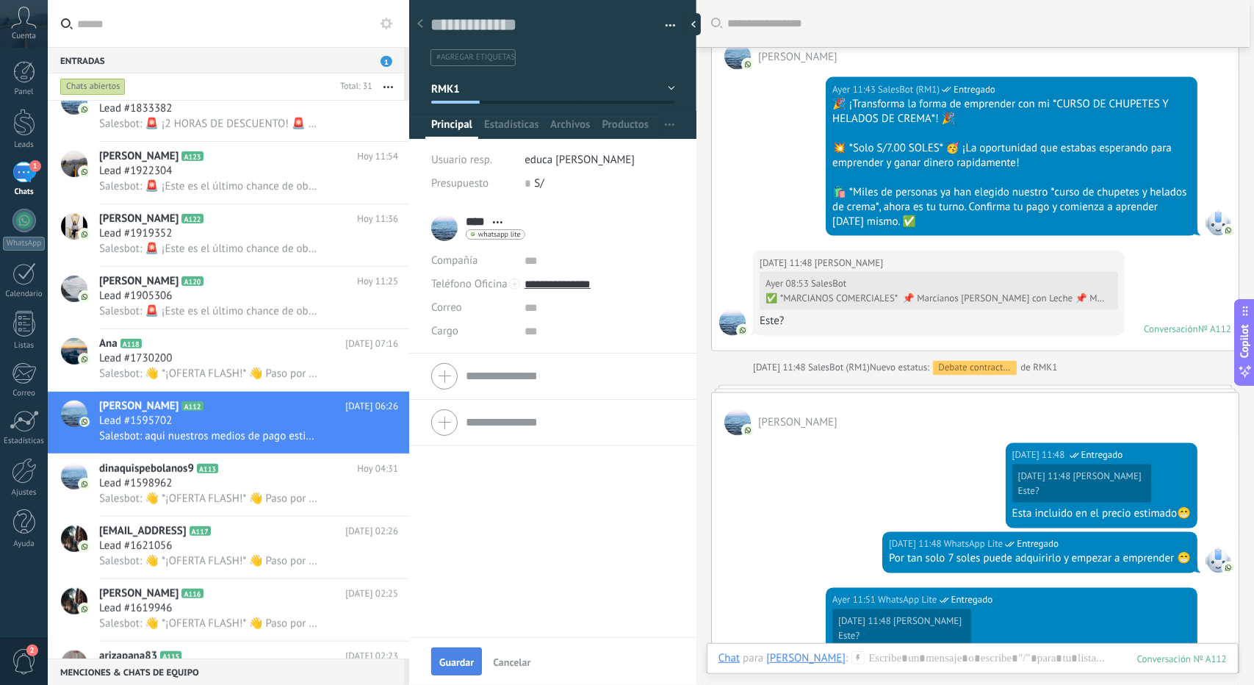
click at [476, 660] on button "Guardar" at bounding box center [456, 661] width 51 height 28
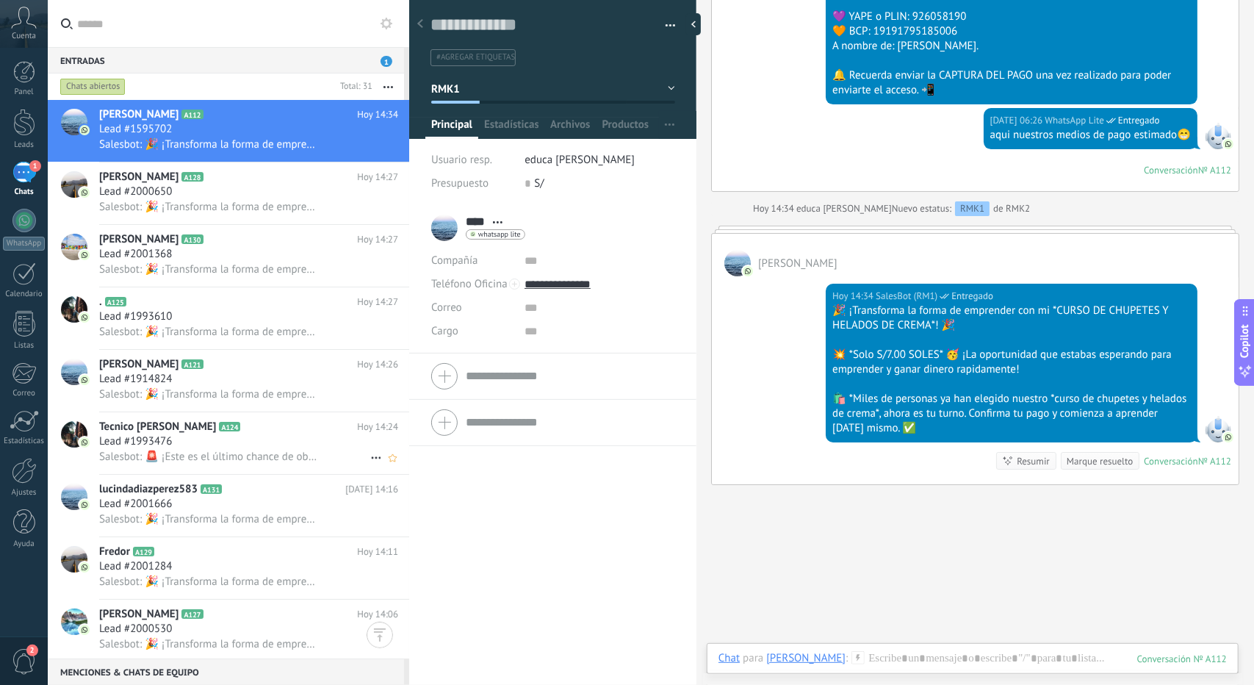
scroll to position [0, 0]
